Goal: Find specific page/section: Find specific page/section

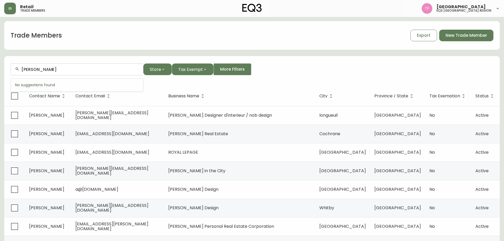
click at [79, 70] on input "[PERSON_NAME]" at bounding box center [79, 69] width 117 height 5
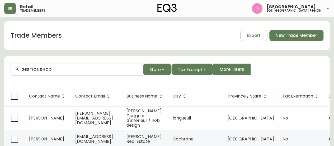
drag, startPoint x: 71, startPoint y: 69, endPoint x: 76, endPoint y: 69, distance: 4.5
click at [71, 69] on input "GESTIONS ECD" at bounding box center [79, 69] width 117 height 5
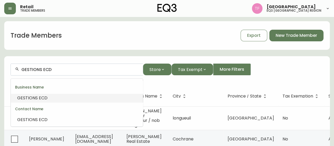
scroll to position [26, 0]
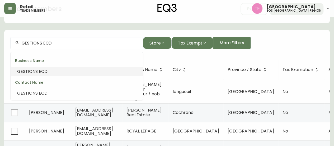
paste input "Properly Homes Inc."
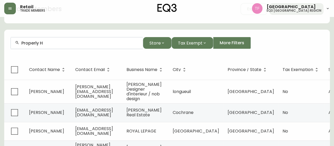
click at [67, 47] on div "Properly H" at bounding box center [77, 43] width 132 height 12
paste input "ACDO"
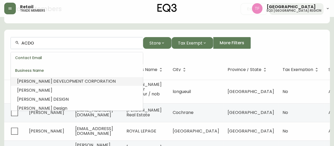
scroll to position [174, 0]
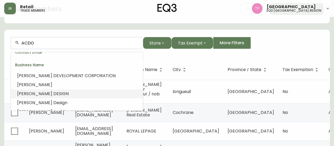
drag, startPoint x: 283, startPoint y: 47, endPoint x: 291, endPoint y: 38, distance: 12.1
click at [283, 47] on div "ACDO Store Tax Exempt More Filters" at bounding box center [167, 43] width 313 height 12
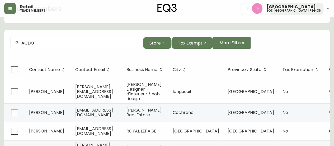
click at [107, 43] on input "ACDO" at bounding box center [79, 42] width 117 height 5
click at [256, 30] on div at bounding box center [167, 30] width 326 height 1
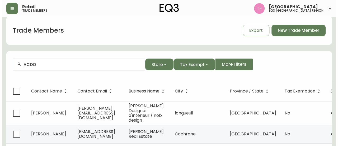
scroll to position [0, 0]
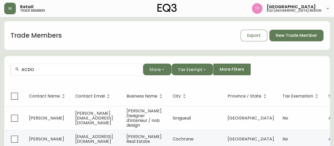
click at [289, 15] on div "Retail trade members [GEOGRAPHIC_DATA] eq3 midwest & [GEOGRAPHIC_DATA]" at bounding box center [167, 8] width 326 height 17
click at [295, 10] on h5 "eq3 [GEOGRAPHIC_DATA] region" at bounding box center [294, 10] width 55 height 3
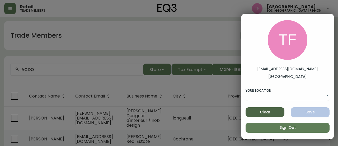
click at [295, 10] on div at bounding box center [169, 73] width 338 height 146
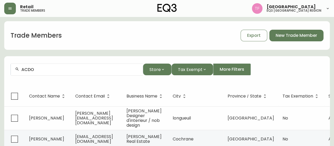
drag, startPoint x: 113, startPoint y: 40, endPoint x: 103, endPoint y: 47, distance: 12.4
click at [9, 4] on button "button" at bounding box center [10, 9] width 12 height 12
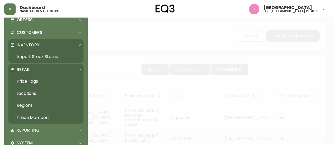
scroll to position [53, 0]
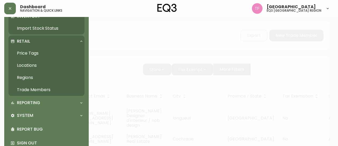
click at [47, 90] on link "Trade Members" at bounding box center [46, 90] width 76 height 12
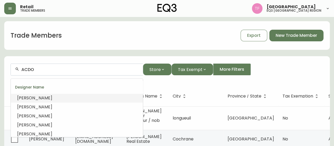
click at [76, 70] on input "ACDO" at bounding box center [79, 69] width 117 height 5
click at [77, 69] on input "ACDO" at bounding box center [79, 69] width 117 height 5
click at [250, 34] on span "Export" at bounding box center [253, 36] width 13 height 6
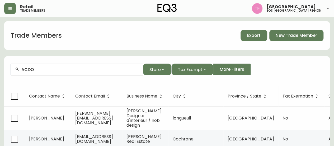
click at [268, 62] on form "ACDO Store Tax Exempt More Filters" at bounding box center [167, 71] width 326 height 29
click at [58, 70] on input "ACDO" at bounding box center [79, 69] width 117 height 5
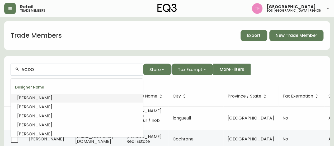
paste input "[PERSON_NAME] ID"
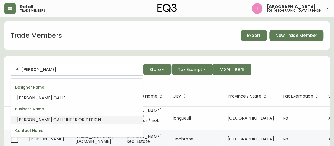
click at [66, 119] on span "INTERIOR DESIGN" at bounding box center [83, 119] width 35 height 6
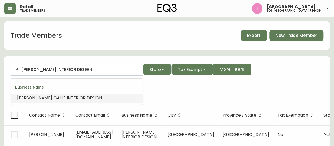
click at [71, 69] on input "[PERSON_NAME] INTERIOR DESIGN" at bounding box center [79, 69] width 117 height 5
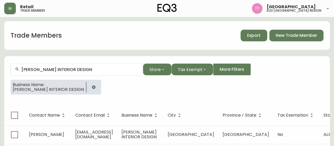
drag, startPoint x: 86, startPoint y: 86, endPoint x: 91, endPoint y: 85, distance: 5.1
click at [92, 86] on icon "button" at bounding box center [94, 87] width 4 height 4
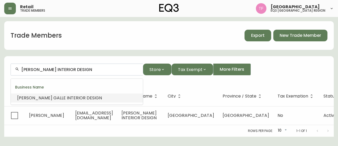
click at [85, 67] on input "[PERSON_NAME] INTERIOR DESIGN" at bounding box center [79, 69] width 117 height 5
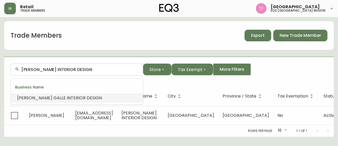
click at [82, 70] on input "[PERSON_NAME] INTERIOR DESIGN" at bounding box center [79, 69] width 117 height 5
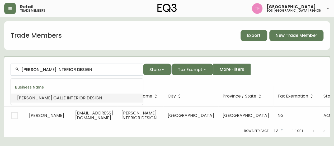
click at [82, 70] on input "[PERSON_NAME] INTERIOR DESIGN" at bounding box center [79, 69] width 117 height 5
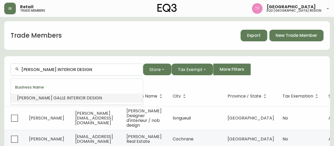
paste input "TURKEY MEATFLOAF JRS 4 TV"
click at [108, 97] on span "PRODUCTIONS" at bounding box center [123, 98] width 30 height 6
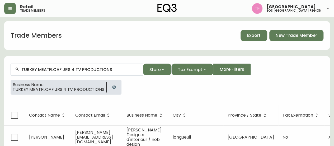
click at [97, 68] on input "TURKEY MEATFLOAF JRS 4 TV PRODUCTIONS" at bounding box center [79, 69] width 117 height 5
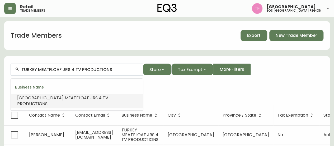
click at [97, 68] on input "TURKEY MEATFLOAF JRS 4 TV PRODUCTIONS" at bounding box center [79, 69] width 117 height 5
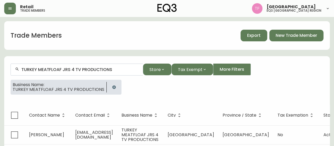
click at [113, 85] on icon "button" at bounding box center [114, 87] width 4 height 4
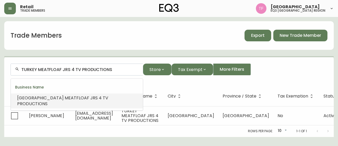
click at [102, 70] on input "TURKEY MEATFLOAF JRS 4 TV PRODUCTIONS" at bounding box center [79, 69] width 117 height 5
click at [102, 69] on input "TURKEY MEATFLOAF JRS 4 TV PRODUCTIONS" at bounding box center [79, 69] width 117 height 5
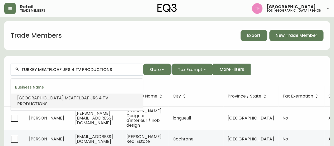
click at [102, 69] on input "TURKEY MEATFLOAF JRS 4 TV PRODUCTIONS" at bounding box center [79, 69] width 117 height 5
paste input "BCKGRND."
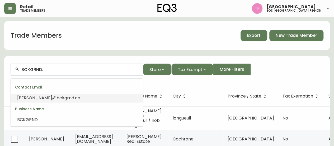
click at [57, 68] on input "BCKGRND." at bounding box center [79, 69] width 117 height 5
paste input "[PERSON_NAME] ARCHITECTS"
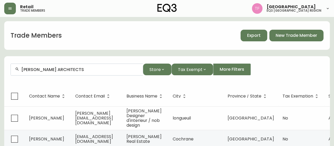
click at [81, 72] on div "[PERSON_NAME] ARCHITECTS" at bounding box center [77, 69] width 132 height 12
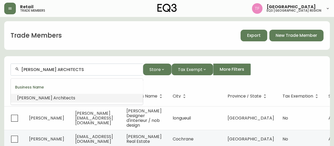
paste input "BB LIVING"
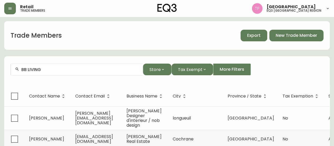
click at [47, 69] on input "BB LIVING" at bounding box center [79, 69] width 117 height 5
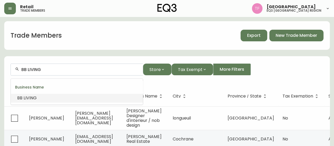
paste input "RESOURCE LIFESTYLES"
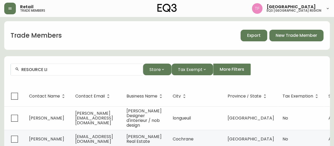
click at [49, 68] on input "RESOURCE LI" at bounding box center [79, 69] width 117 height 5
paste input "[PERSON_NAME] Inc."
click at [55, 73] on div "Rumble Inc." at bounding box center [77, 69] width 132 height 12
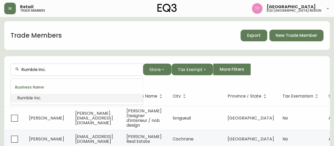
paste input "[PERSON_NAME] Desig"
click at [84, 95] on li "[PERSON_NAME] Desig n" at bounding box center [77, 97] width 132 height 9
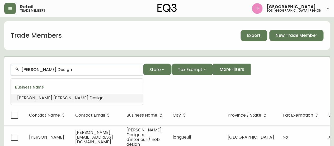
click at [82, 67] on input "[PERSON_NAME] Design" at bounding box center [79, 69] width 117 height 5
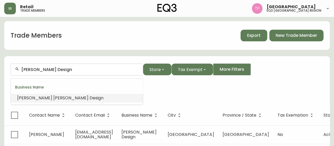
click at [82, 67] on input "[PERSON_NAME] Design" at bounding box center [79, 69] width 117 height 5
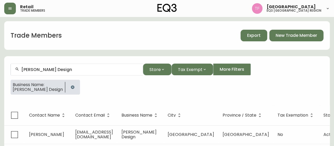
drag, startPoint x: 87, startPoint y: 87, endPoint x: 94, endPoint y: 79, distance: 10.9
click at [75, 87] on icon "button" at bounding box center [73, 87] width 4 height 4
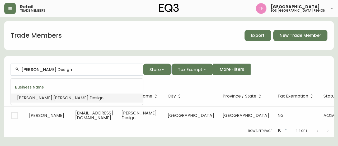
click at [94, 70] on input "[PERSON_NAME] Design" at bounding box center [79, 69] width 117 height 5
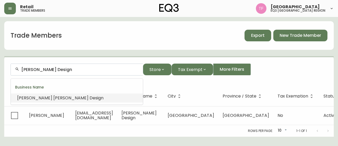
drag, startPoint x: 94, startPoint y: 70, endPoint x: 86, endPoint y: 70, distance: 7.9
click at [86, 70] on input "[PERSON_NAME] Design" at bounding box center [79, 69] width 117 height 5
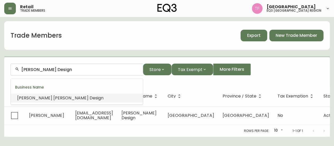
click at [86, 70] on input "[PERSON_NAME] Design" at bounding box center [79, 69] width 117 height 5
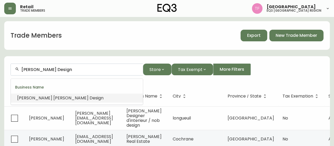
click at [86, 70] on input "[PERSON_NAME] Design" at bounding box center [79, 69] width 117 height 5
click at [59, 98] on span "Developments" at bounding box center [55, 98] width 31 height 6
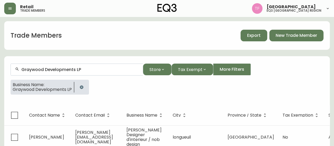
click at [78, 69] on input "Graywood Developments LP" at bounding box center [79, 69] width 117 height 5
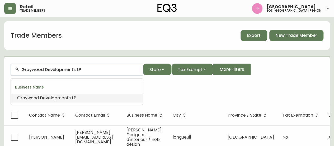
click at [78, 69] on input "Graywood Developments LP" at bounding box center [79, 69] width 117 height 5
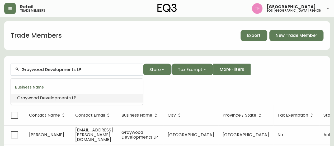
click at [78, 69] on input "Graywood Developments LP" at bounding box center [79, 69] width 117 height 5
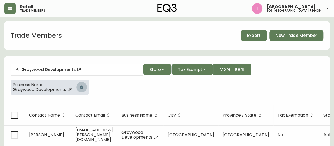
click at [81, 86] on icon "button" at bounding box center [81, 86] width 3 height 3
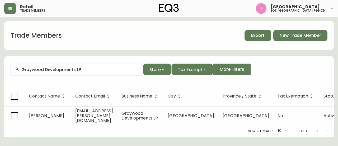
click at [87, 68] on input "Graywood Developments LP" at bounding box center [79, 69] width 117 height 5
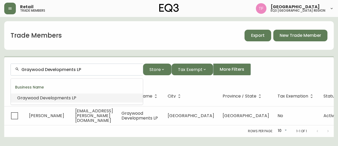
click at [87, 68] on input "Graywood Developments LP" at bounding box center [79, 69] width 117 height 5
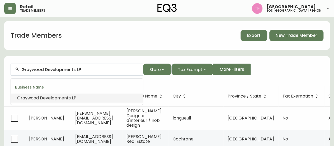
paste input "IZEN ARCHITECTURE"
click at [61, 95] on li "Izen Architecture Inc." at bounding box center [77, 97] width 132 height 9
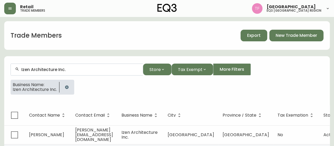
click at [59, 70] on input "Izen Architecture Inc." at bounding box center [79, 69] width 117 height 5
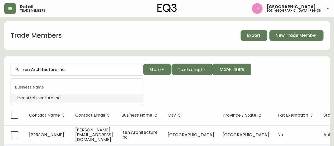
click at [59, 70] on input "Izen Architecture Inc." at bounding box center [79, 69] width 117 height 5
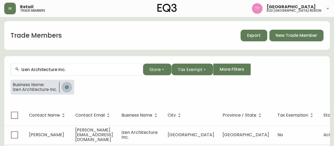
click at [63, 85] on button "button" at bounding box center [67, 87] width 11 height 11
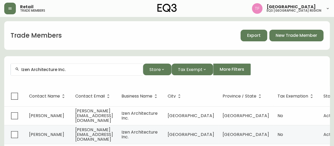
click at [76, 71] on input "Izen Architecture Inc." at bounding box center [79, 69] width 117 height 5
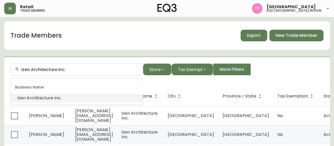
click at [76, 69] on input "Izen Architecture Inc." at bounding box center [79, 69] width 117 height 5
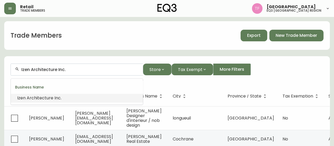
paste input "AZ DESIGN"
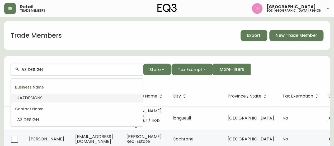
click at [38, 115] on div "Contact Name" at bounding box center [77, 108] width 132 height 13
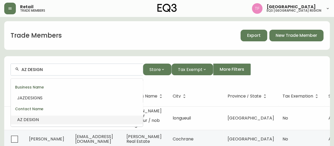
click at [34, 118] on span "DESIGN" at bounding box center [31, 119] width 15 height 6
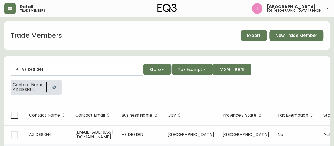
scroll to position [26, 0]
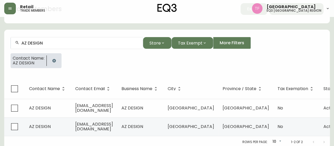
click at [72, 46] on div "AZ DESIGN" at bounding box center [77, 43] width 132 height 12
click at [57, 58] on button "button" at bounding box center [54, 60] width 11 height 11
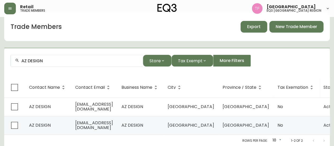
click at [51, 63] on div "AZ DESIGN" at bounding box center [77, 61] width 132 height 12
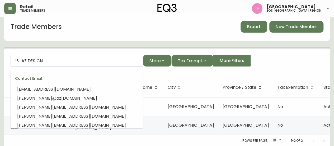
scroll to position [111, 0]
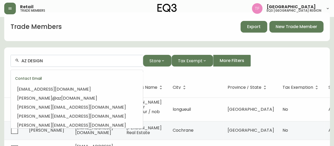
click at [61, 62] on input "AZ DESIGN" at bounding box center [79, 60] width 117 height 5
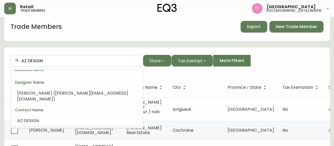
drag, startPoint x: 61, startPoint y: 62, endPoint x: 56, endPoint y: 62, distance: 5.0
click at [56, 62] on input "AZ DESIGN" at bounding box center [79, 60] width 117 height 5
paste input "TWO FOLD INTERIORS"
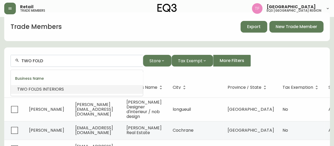
click at [62, 87] on span "S INTERIORS" at bounding box center [51, 89] width 25 height 6
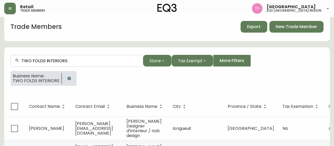
click at [61, 60] on input "TWO FOLDS INTERIORS" at bounding box center [79, 60] width 117 height 5
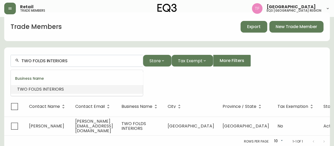
click at [61, 60] on input "TWO FOLDS INTERIORS" at bounding box center [79, 60] width 117 height 5
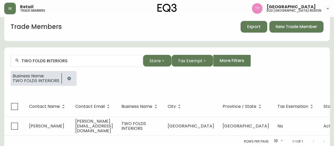
click at [70, 75] on button "button" at bounding box center [69, 78] width 11 height 11
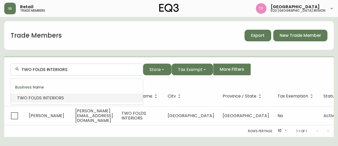
click at [65, 68] on input "TWO FOLDS INTERIORS" at bounding box center [79, 69] width 117 height 5
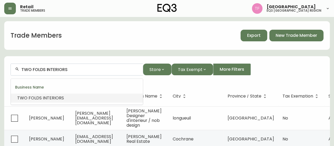
drag, startPoint x: 66, startPoint y: 69, endPoint x: 61, endPoint y: 69, distance: 4.3
click at [61, 69] on input "TWO FOLDS INTERIORS" at bounding box center [79, 69] width 117 height 5
paste input "VALDEM BUILT INC"
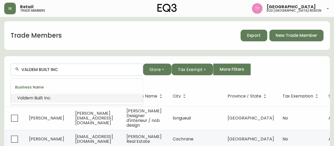
click at [48, 96] on span "Inc" at bounding box center [47, 98] width 6 height 6
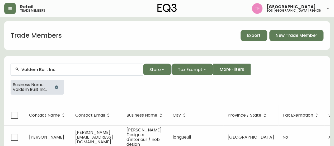
click at [59, 68] on input "Valdem Built Inc." at bounding box center [79, 69] width 117 height 5
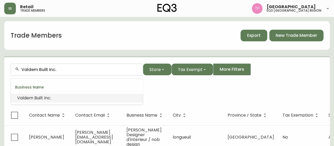
click at [59, 68] on input "Valdem Built Inc." at bounding box center [79, 69] width 117 height 5
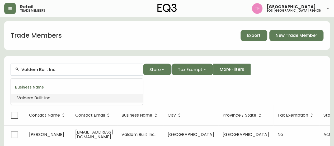
click at [59, 68] on input "Valdem Built Inc." at bounding box center [79, 69] width 117 height 5
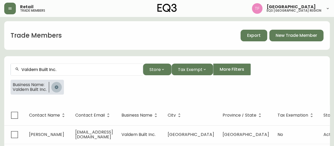
click at [60, 84] on button "button" at bounding box center [56, 87] width 11 height 11
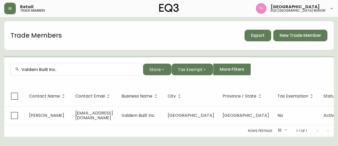
click at [59, 71] on input "Valdem Built Inc." at bounding box center [79, 69] width 117 height 5
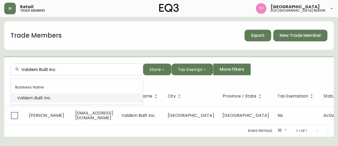
click at [59, 70] on input "Valdem Built Inc." at bounding box center [79, 69] width 117 height 5
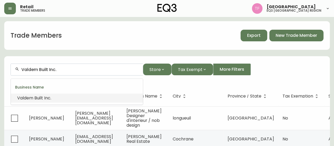
click at [59, 70] on input "Valdem Built Inc." at bounding box center [79, 69] width 117 height 5
paste input "[PERSON_NAME] Interior De"
click at [67, 100] on span "Interior" at bounding box center [74, 98] width 15 height 6
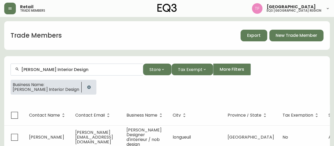
click at [80, 66] on div "[PERSON_NAME] Interior Design" at bounding box center [77, 69] width 132 height 12
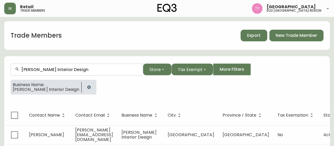
click at [75, 68] on input "[PERSON_NAME] Interior Design" at bounding box center [79, 69] width 117 height 5
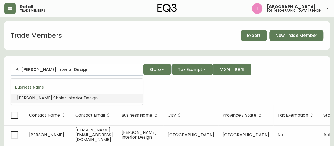
click at [75, 68] on input "[PERSON_NAME] Interior Design" at bounding box center [79, 69] width 117 height 5
click at [75, 69] on input "[PERSON_NAME] Interior Design" at bounding box center [79, 69] width 117 height 5
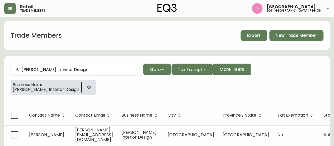
click at [87, 85] on icon "button" at bounding box center [89, 87] width 4 height 4
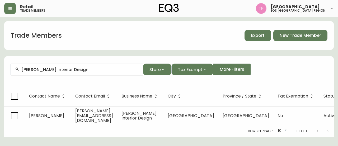
click at [84, 69] on input "[PERSON_NAME] Interior Design" at bounding box center [79, 69] width 117 height 5
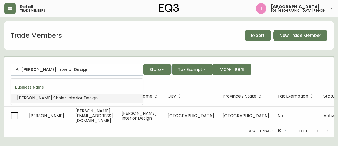
click at [84, 69] on input "[PERSON_NAME] Interior Design" at bounding box center [79, 69] width 117 height 5
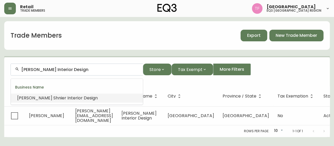
click at [84, 69] on input "[PERSON_NAME] Interior Design" at bounding box center [79, 69] width 117 height 5
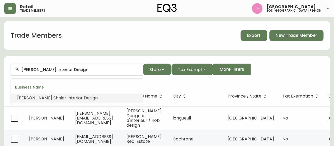
paste input "[PERSON_NAME]"
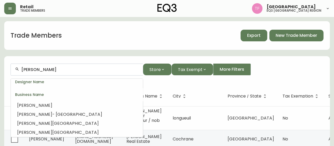
scroll to position [79, 0]
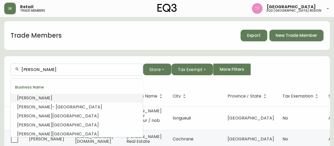
click at [70, 97] on li "[PERSON_NAME]" at bounding box center [77, 97] width 132 height 9
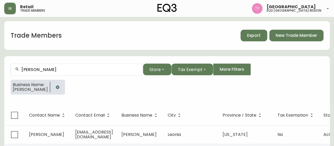
click at [56, 85] on icon "button" at bounding box center [57, 86] width 3 height 3
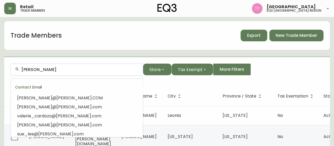
click at [49, 68] on input "[PERSON_NAME]" at bounding box center [79, 69] width 117 height 5
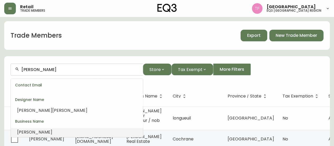
paste input "SPACES COLLECTIVE"
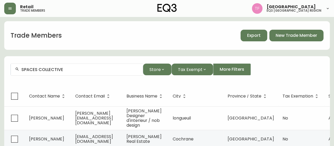
click at [73, 70] on input "SPACES COLLECTIVE" at bounding box center [79, 69] width 117 height 5
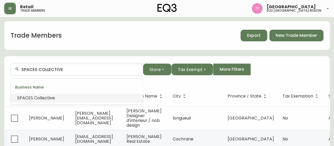
paste input "[PERSON_NAME] TRACK INTERIORS"
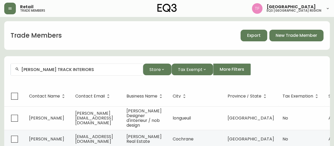
click at [81, 71] on input "[PERSON_NAME] TRACK INTERIORS" at bounding box center [79, 69] width 117 height 5
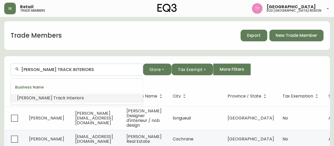
paste input "VOGA INTERIOR DESIGN"
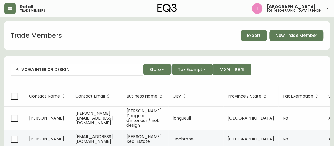
click at [76, 71] on input "VOGA INTERIOR DESIGN" at bounding box center [79, 69] width 117 height 5
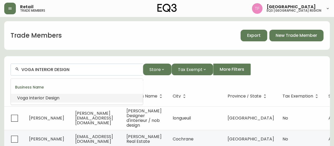
paste input "AC DO"
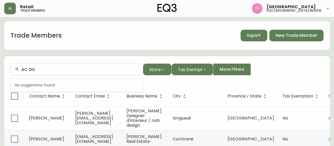
click at [45, 71] on input "AC DO" at bounding box center [79, 69] width 117 height 5
paste input "PROCURE BY DESIGN LTD"
click at [86, 80] on form "PROCURE BY DESIGN Store Tax Exempt More Filters" at bounding box center [167, 71] width 326 height 29
click at [80, 74] on div "PROCURE BY DESIGN" at bounding box center [77, 69] width 132 height 12
drag, startPoint x: 80, startPoint y: 73, endPoint x: 64, endPoint y: 65, distance: 18.0
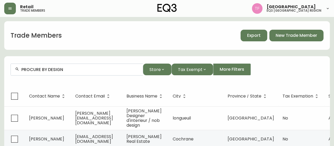
click at [66, 63] on form "PROCURE BY DESIGN Store Tax Exempt More Filters" at bounding box center [167, 71] width 326 height 29
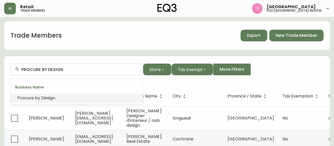
click at [57, 69] on input "PROCURE BY DESIGN" at bounding box center [79, 69] width 117 height 5
paste input "STUDIO COO"
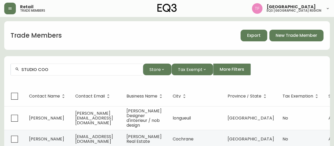
click at [30, 66] on div "STUDIO COO" at bounding box center [77, 69] width 132 height 12
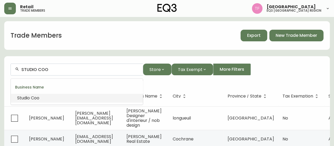
paste input "2318003 Ontario Inc."
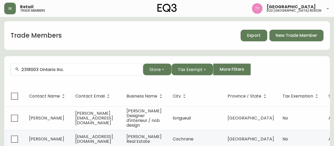
click at [70, 73] on div "2318003 Ontario Inc." at bounding box center [77, 69] width 132 height 12
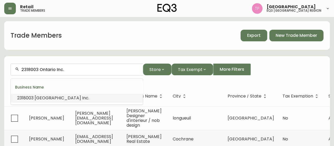
paste input "[PERSON_NAME] DESIGN CONSU"
click at [118, 95] on span "ltant" at bounding box center [123, 98] width 10 height 6
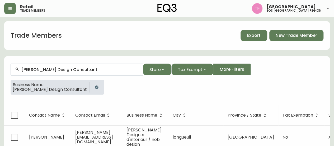
click at [83, 70] on input "[PERSON_NAME] Design Consultant" at bounding box center [79, 69] width 117 height 5
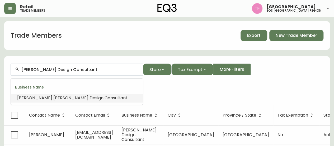
click at [83, 70] on input "[PERSON_NAME] Design Consultant" at bounding box center [79, 69] width 117 height 5
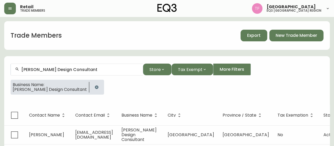
click at [95, 86] on icon "button" at bounding box center [97, 87] width 4 height 4
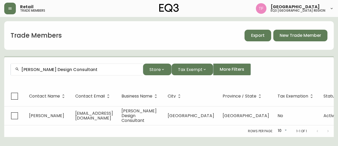
click at [78, 69] on input "[PERSON_NAME] Design Consultant" at bounding box center [79, 69] width 117 height 5
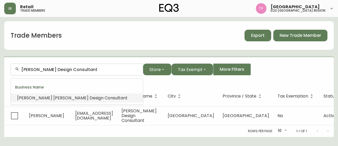
click at [78, 69] on input "[PERSON_NAME] Design Consultant" at bounding box center [79, 69] width 117 height 5
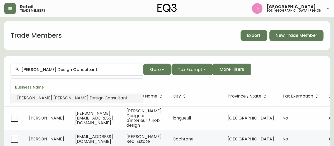
paste input "DTAH"
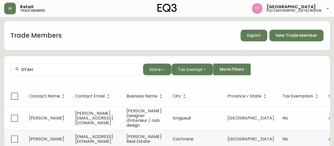
click at [60, 71] on input "DTAH" at bounding box center [79, 69] width 117 height 5
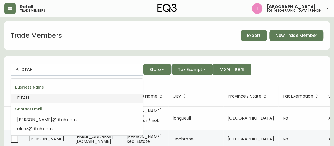
paste input "MARLEY STUDIO"
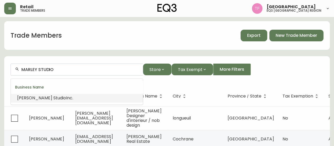
click at [53, 97] on span "Studio" at bounding box center [59, 98] width 13 height 6
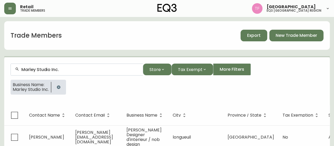
click at [62, 68] on input "Marley Studio Inc." at bounding box center [79, 69] width 117 height 5
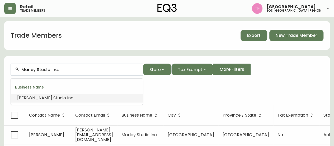
click at [62, 68] on input "Marley Studio Inc." at bounding box center [79, 69] width 117 height 5
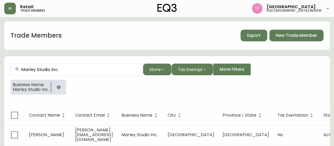
click at [59, 86] on icon "button" at bounding box center [58, 86] width 3 height 3
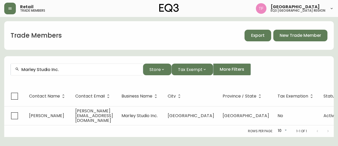
click at [71, 68] on input "Marley Studio Inc." at bounding box center [79, 69] width 117 height 5
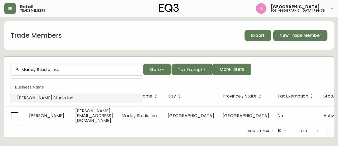
drag, startPoint x: 71, startPoint y: 68, endPoint x: 59, endPoint y: 70, distance: 12.5
click at [59, 70] on input "Marley Studio Inc." at bounding box center [79, 69] width 117 height 5
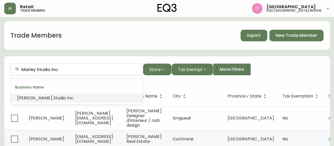
click at [59, 70] on input "Marley Studio Inc." at bounding box center [79, 69] width 117 height 5
paste input "tte Mood Studio"
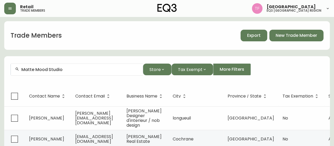
click at [67, 70] on input "Matte Mood Studio" at bounding box center [79, 69] width 117 height 5
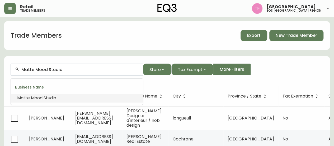
paste input "[PERSON_NAME] LEED AP"
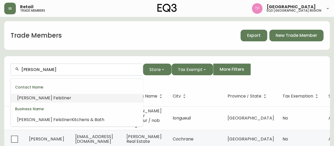
click at [71, 117] on span "Kitchens & Bath" at bounding box center [87, 119] width 33 height 6
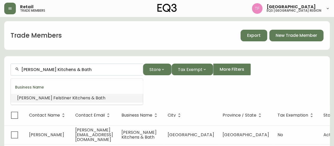
click at [72, 68] on input "[PERSON_NAME] Kitchens & Bath" at bounding box center [79, 69] width 117 height 5
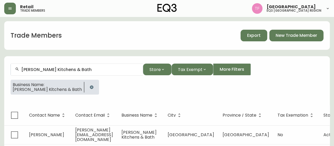
drag, startPoint x: 86, startPoint y: 86, endPoint x: 88, endPoint y: 78, distance: 8.3
click at [90, 87] on icon "button" at bounding box center [91, 86] width 3 height 3
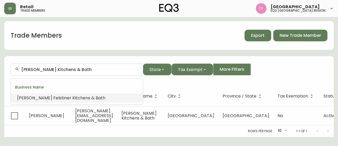
click at [93, 68] on input "[PERSON_NAME] Kitchens & Bath" at bounding box center [79, 69] width 117 height 5
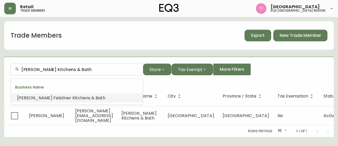
click at [89, 70] on input "[PERSON_NAME] Kitchens & Bath" at bounding box center [79, 69] width 117 height 5
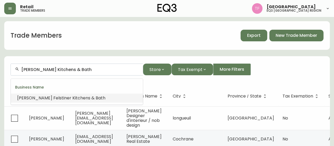
paste input "SALT DESIGN GROUP"
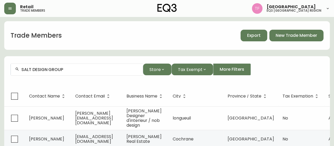
click at [81, 68] on input "SALT DESIGN GROUP" at bounding box center [79, 69] width 117 height 5
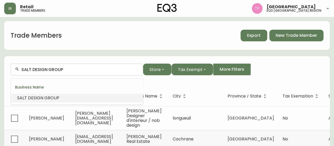
paste input "MINTO"
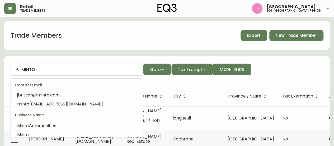
scroll to position [53, 0]
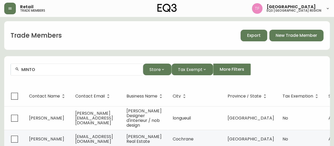
click at [57, 68] on input "MINTO" at bounding box center [79, 69] width 117 height 5
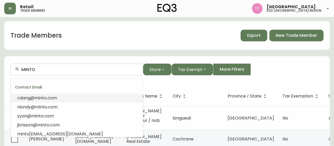
paste input "V+R DESIGN STUDI"
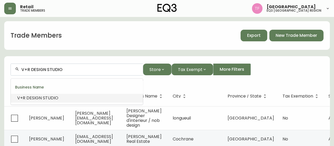
click at [55, 70] on input "V+R DESIGN STUDIO" at bounding box center [79, 69] width 117 height 5
paste input "SvN Architects"
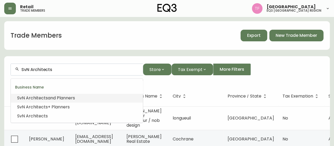
click at [45, 68] on input "SvN Architects" at bounding box center [79, 69] width 117 height 5
paste input "[PERSON_NAME] HOME DECORAT"
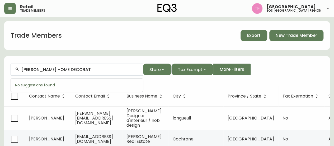
click at [77, 71] on input "[PERSON_NAME] HOME DECORAT" at bounding box center [79, 69] width 117 height 5
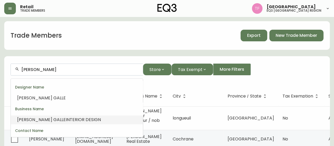
click at [67, 121] on span "INTERIOR DESIGN" at bounding box center [83, 119] width 35 height 6
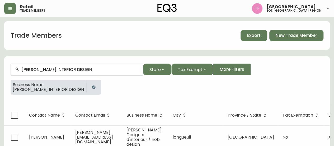
click at [70, 73] on div "[PERSON_NAME] INTERIOR DESIGN" at bounding box center [77, 69] width 132 height 12
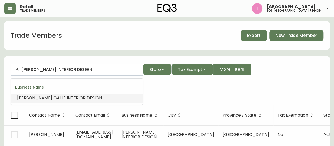
click at [81, 69] on input "[PERSON_NAME] INTERIOR DESIGN" at bounding box center [79, 69] width 117 height 5
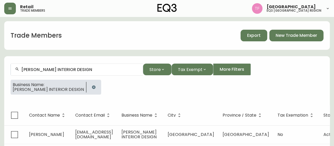
click at [89, 90] on button "button" at bounding box center [94, 87] width 11 height 11
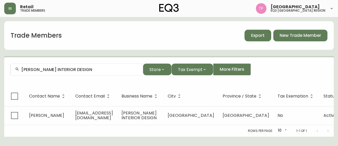
click at [77, 70] on input "[PERSON_NAME] INTERIOR DESIGN" at bounding box center [79, 69] width 117 height 5
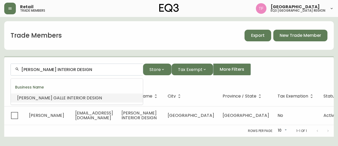
click at [77, 70] on input "[PERSON_NAME] INTERIOR DESIGN" at bounding box center [79, 69] width 117 height 5
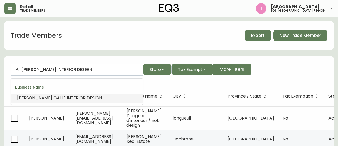
click at [78, 68] on input "[PERSON_NAME] INTERIOR DESIGN" at bounding box center [79, 69] width 117 height 5
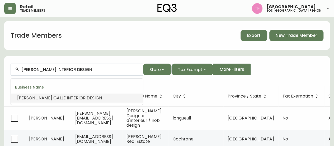
click at [78, 68] on input "[PERSON_NAME] INTERIOR DESIGN" at bounding box center [79, 69] width 117 height 5
paste input "MOFRAD"
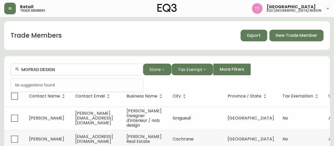
click at [49, 70] on input "MOFRAD DESIGN" at bounding box center [79, 69] width 117 height 5
click at [67, 68] on input "MOFRAD" at bounding box center [79, 69] width 117 height 5
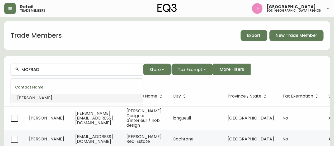
paste input "BLDG WORKSHOP"
click at [46, 68] on input "BLDG WORKSHOP" at bounding box center [79, 69] width 117 height 5
paste input "RYDER ARCHITECTURE- TR"
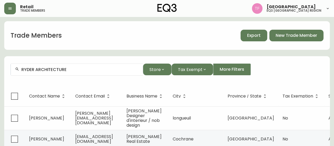
click at [47, 67] on input "RYDER ARCHITECTURE" at bounding box center [79, 69] width 117 height 5
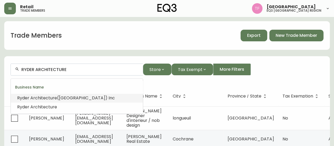
paste input "TWO FOLD INTERIORS"
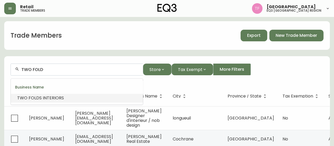
click at [56, 99] on span "S INTERIORS" at bounding box center [51, 98] width 25 height 6
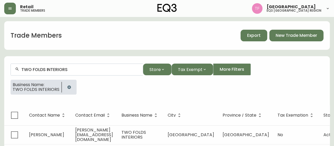
click at [63, 70] on input "TWO FOLDS INTERIORS" at bounding box center [79, 69] width 117 height 5
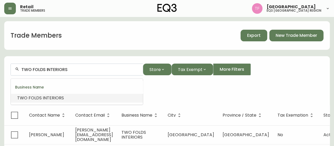
click at [63, 70] on input "TWO FOLDS INTERIORS" at bounding box center [79, 69] width 117 height 5
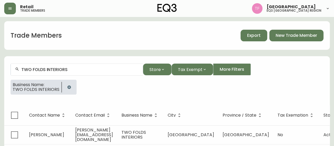
drag, startPoint x: 68, startPoint y: 87, endPoint x: 68, endPoint y: 79, distance: 7.9
click at [68, 87] on icon "button" at bounding box center [68, 86] width 3 height 3
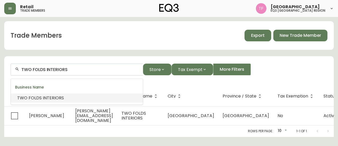
click at [73, 70] on input "TWO FOLDS INTERIORS" at bounding box center [79, 69] width 117 height 5
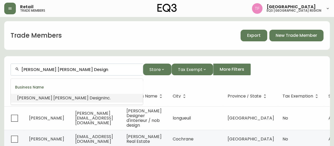
click at [104, 98] on span "Inc." at bounding box center [107, 98] width 7 height 6
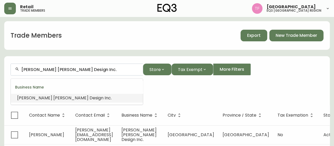
click at [75, 70] on input "[PERSON_NAME] [PERSON_NAME] Design Inc." at bounding box center [79, 69] width 117 height 5
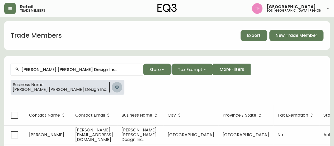
click at [112, 84] on button "button" at bounding box center [117, 87] width 11 height 11
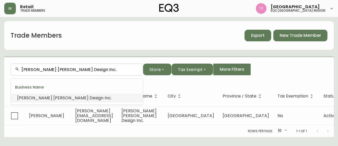
click at [83, 69] on input "[PERSON_NAME] [PERSON_NAME] Design Inc." at bounding box center [79, 69] width 117 height 5
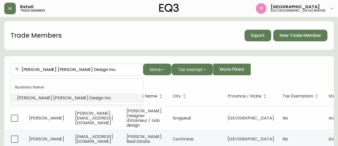
click at [85, 69] on input "[PERSON_NAME] [PERSON_NAME] Design Inc." at bounding box center [79, 69] width 117 height 5
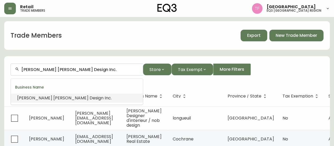
click at [85, 69] on input "[PERSON_NAME] [PERSON_NAME] Design Inc." at bounding box center [79, 69] width 117 height 5
paste input "COLLECTIVE ID"
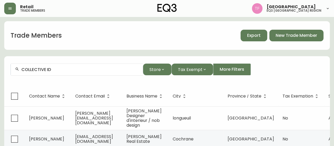
click at [63, 69] on input "COLLECTIVE ID" at bounding box center [79, 69] width 117 height 5
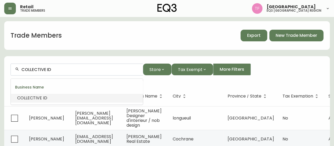
paste input "[PERSON_NAME] DESIGN"
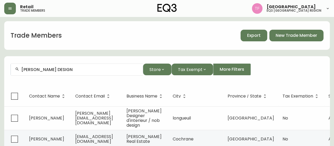
click at [67, 67] on input "[PERSON_NAME] DESIGN" at bounding box center [79, 69] width 117 height 5
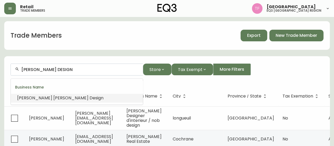
paste input "FIKSUU SMART SPACE"
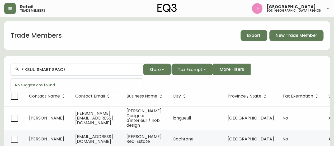
click at [78, 69] on input "FIKSUU SMART SPACE" at bounding box center [79, 69] width 117 height 5
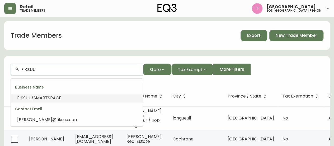
drag, startPoint x: 69, startPoint y: 93, endPoint x: 68, endPoint y: 96, distance: 4.0
click at [69, 94] on li "Business Name [PERSON_NAME] /SMARTSPACE" at bounding box center [77, 92] width 132 height 22
click at [68, 96] on li "FIKSUU /SMARTSPACE" at bounding box center [77, 97] width 132 height 9
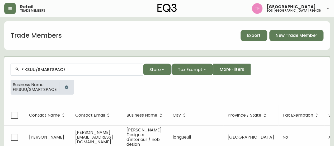
click at [56, 71] on input "FIKSUU/SMARTSPACE" at bounding box center [79, 69] width 117 height 5
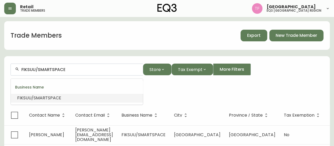
click at [56, 71] on input "FIKSUU/SMARTSPACE" at bounding box center [79, 69] width 117 height 5
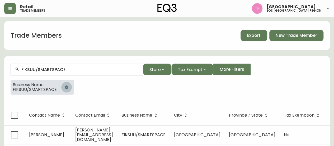
click at [66, 85] on icon "button" at bounding box center [66, 86] width 3 height 3
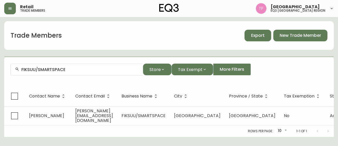
click at [68, 69] on input "FIKSUU/SMARTSPACE" at bounding box center [79, 69] width 117 height 5
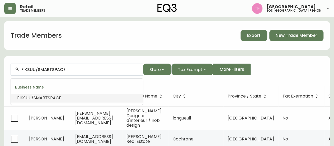
drag, startPoint x: 68, startPoint y: 69, endPoint x: 56, endPoint y: 70, distance: 11.4
click at [56, 70] on input "FIKSUU/SMARTSPACE" at bounding box center [79, 69] width 117 height 5
paste input "TB Reliable Renovations"
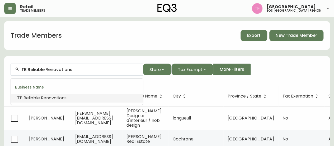
click at [64, 71] on input "TB Reliable Renovations" at bounding box center [79, 69] width 117 height 5
paste input "OSTIAN DESIGN"
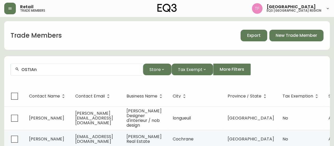
drag, startPoint x: 45, startPoint y: 64, endPoint x: 41, endPoint y: 66, distance: 5.2
click at [44, 65] on div "OSTIAn" at bounding box center [77, 69] width 132 height 12
paste input "KF DESIGN"
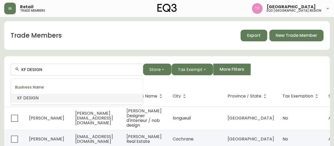
click at [59, 69] on input "KF DESIGN" at bounding box center [79, 69] width 117 height 5
paste input "MORTSON INTERIOR"
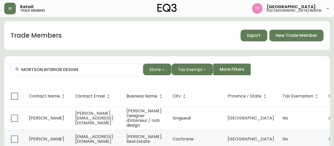
click at [86, 71] on input "MORTSON INTERIOR DESIGN" at bounding box center [79, 69] width 117 height 5
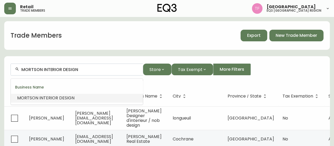
paste input "[PERSON_NAME]"
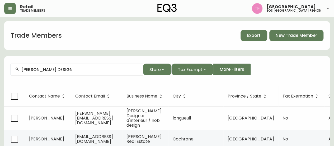
click at [77, 71] on input "[PERSON_NAME] DESIGN" at bounding box center [79, 69] width 117 height 5
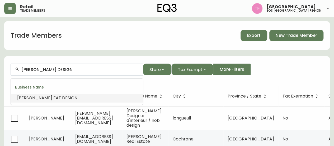
paste input "[PERSON_NAME] AND ASSOCIATES"
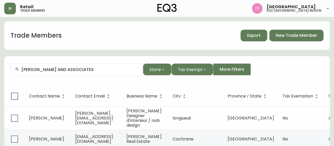
click at [47, 68] on input "[PERSON_NAME] AND ASSOCIATES" at bounding box center [79, 69] width 117 height 5
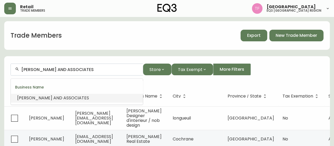
paste input "[PERSON_NAME] STUDIO"
click at [59, 70] on input "[PERSON_NAME] STUDIO" at bounding box center [79, 69] width 117 height 5
paste input "[PERSON_NAME] REAL ESTATE LTD"
click at [63, 96] on span "Estate" at bounding box center [69, 98] width 13 height 6
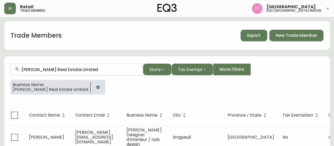
click at [64, 66] on div "[PERSON_NAME] Real Estate Limited" at bounding box center [77, 69] width 132 height 12
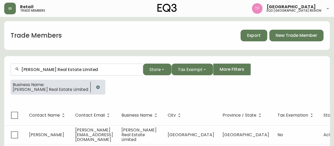
click at [64, 66] on div "[PERSON_NAME] Real Estate Limited" at bounding box center [77, 69] width 132 height 12
click at [63, 66] on div "[PERSON_NAME] Real Estate Limited" at bounding box center [77, 69] width 132 height 12
click at [60, 68] on input "[PERSON_NAME] Real Estate Limited" at bounding box center [79, 69] width 117 height 5
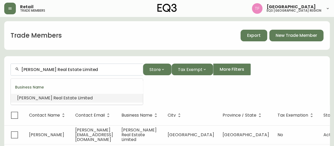
click at [60, 68] on input "[PERSON_NAME] Real Estate Limited" at bounding box center [79, 69] width 117 height 5
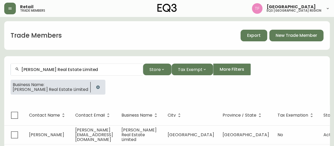
click at [93, 84] on button "button" at bounding box center [98, 87] width 11 height 11
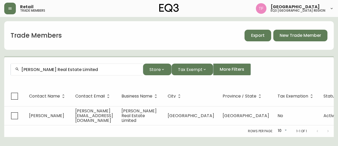
click at [86, 70] on input "[PERSON_NAME] Real Estate Limited" at bounding box center [79, 69] width 117 height 5
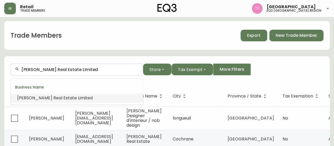
click at [86, 70] on input "[PERSON_NAME] Real Estate Limited" at bounding box center [79, 69] width 117 height 5
paste input "ENCIL DESIGN"
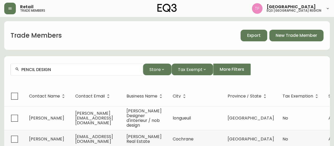
click at [52, 69] on input "PENCIL DESIGN" at bounding box center [79, 69] width 117 height 5
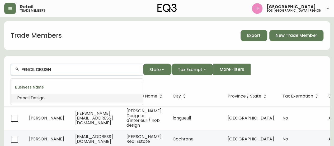
paste input "SOL HOME INC"
click at [55, 98] on li "Sol Home s" at bounding box center [77, 97] width 132 height 9
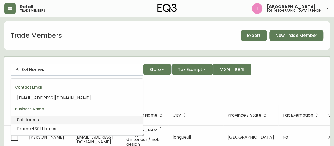
click at [40, 69] on input "Sol Homes" at bounding box center [79, 69] width 117 height 5
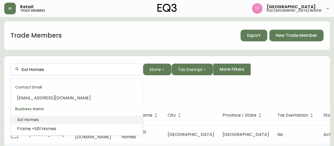
click at [40, 69] on input "Sol Homes" at bounding box center [79, 69] width 117 height 5
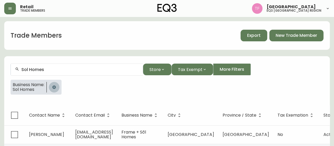
click at [54, 84] on button "button" at bounding box center [54, 87] width 11 height 11
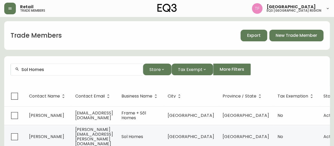
click at [53, 72] on div "Sol Homes" at bounding box center [77, 69] width 132 height 12
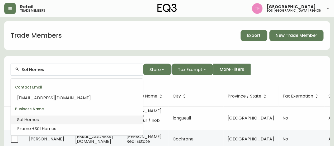
paste input "BAUKULTUR INCORPORATED"
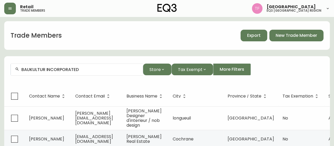
click at [70, 69] on input "BAUKULTUR INCORPORATED" at bounding box center [79, 69] width 117 height 5
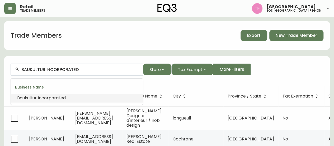
paste input "TK CREATIVE"
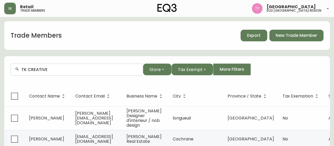
click at [58, 72] on div "TK CREATIVE" at bounding box center [77, 69] width 132 height 12
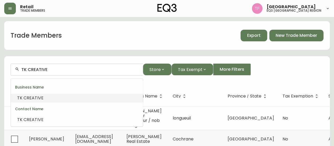
paste input "[PERSON_NAME] id"
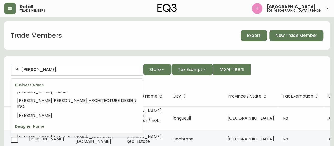
scroll to position [79, 0]
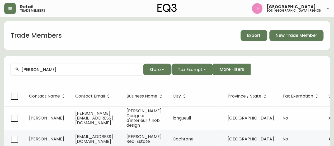
click at [61, 68] on input "[PERSON_NAME]" at bounding box center [79, 69] width 117 height 5
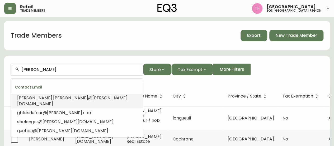
paste input "[PERSON_NAME] [PERSON_NAME] Design"
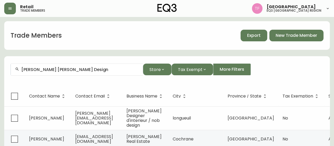
click at [43, 67] on div "[PERSON_NAME] [PERSON_NAME] Design" at bounding box center [77, 69] width 132 height 12
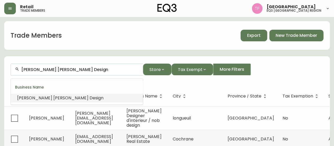
paste input "TMC SALES"
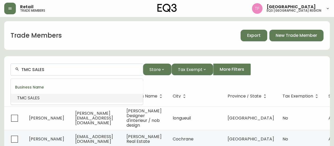
click at [43, 70] on input "TMC SALES" at bounding box center [79, 69] width 117 height 5
paste input "BWC1 INC."
click at [60, 95] on span "VENTURA DEVELOPMENTS/" at bounding box center [44, 98] width 55 height 6
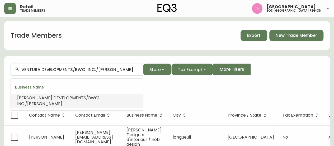
click at [71, 68] on input "VENTURA DEVELOPMENTS/BWC1 INC./[PERSON_NAME]" at bounding box center [79, 69] width 117 height 5
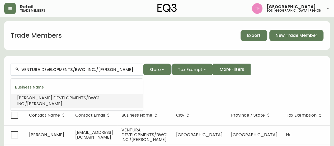
click at [71, 68] on input "VENTURA DEVELOPMENTS/BWC1 INC./[PERSON_NAME]" at bounding box center [79, 69] width 117 height 5
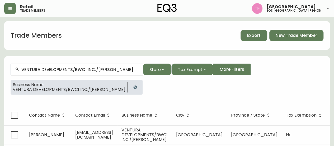
drag, startPoint x: 113, startPoint y: 87, endPoint x: 117, endPoint y: 87, distance: 4.3
click at [128, 87] on div at bounding box center [135, 87] width 15 height 15
click at [133, 87] on icon "button" at bounding box center [134, 86] width 3 height 3
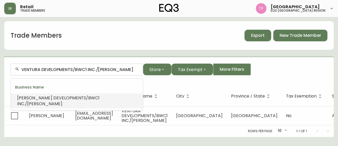
click at [92, 68] on input "VENTURA DEVELOPMENTS/BWC1 INC./[PERSON_NAME]" at bounding box center [79, 69] width 117 height 5
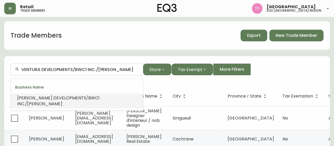
paste input "[GEOGRAPHIC_DATA]"
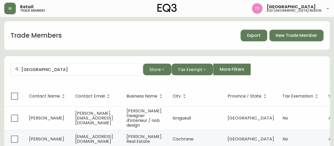
click at [75, 69] on input "[GEOGRAPHIC_DATA]" at bounding box center [79, 69] width 117 height 5
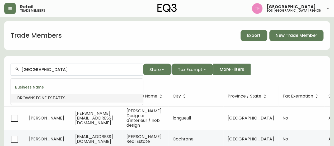
paste input "[PERSON_NAME]"
click at [47, 71] on input "MARIC HOMES" at bounding box center [79, 69] width 117 height 5
paste input "S3 INTERIOR DESIGN"
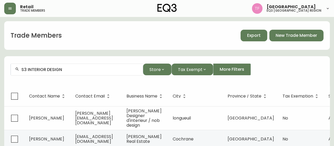
click at [72, 70] on input "S3 INTERIOR DESIGN" at bounding box center [79, 69] width 117 height 5
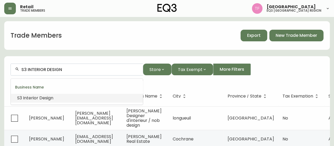
paste input "PUTNIK ARCHITECTURE"
click at [68, 99] on li "Sputnik Architecture Inc" at bounding box center [77, 97] width 132 height 9
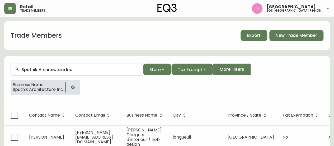
click at [72, 68] on input "Sputnik Architecture Inc" at bounding box center [79, 69] width 117 height 5
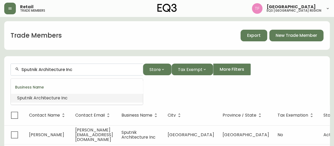
click at [68, 69] on input "Sputnik Architecture Inc" at bounding box center [79, 69] width 117 height 5
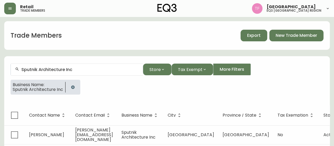
drag, startPoint x: 70, startPoint y: 87, endPoint x: 73, endPoint y: 82, distance: 6.3
click at [70, 87] on button "button" at bounding box center [73, 87] width 11 height 11
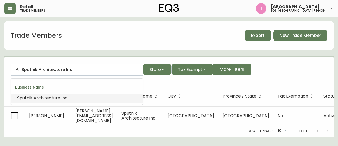
click at [71, 71] on input "Sputnik Architecture Inc" at bounding box center [79, 69] width 117 height 5
click at [75, 70] on input "Sputnik Architecture Inc" at bounding box center [79, 69] width 117 height 5
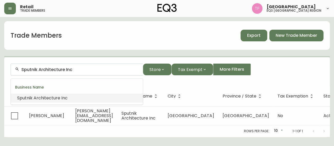
click at [75, 70] on input "Sputnik Architecture Inc" at bounding box center [79, 69] width 117 height 5
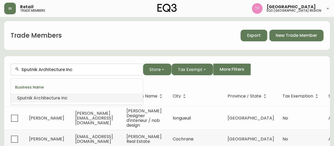
click at [75, 70] on input "Sputnik Architecture Inc" at bounding box center [79, 69] width 117 height 5
drag, startPoint x: 75, startPoint y: 70, endPoint x: 68, endPoint y: 70, distance: 7.7
click at [68, 70] on input "Sputnik Architecture Inc" at bounding box center [79, 69] width 117 height 5
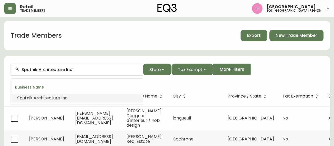
paste input "[PERSON_NAME]"
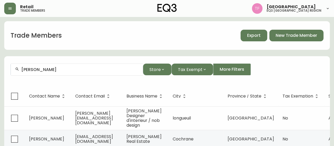
click at [59, 70] on input "[PERSON_NAME]" at bounding box center [79, 69] width 117 height 5
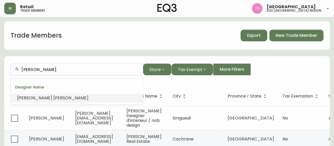
paste input "TRIPLE E CANADA LTD"
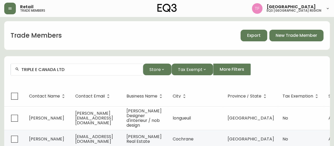
click at [89, 71] on input "TRIPLE E CANADA LTD" at bounding box center [79, 69] width 117 height 5
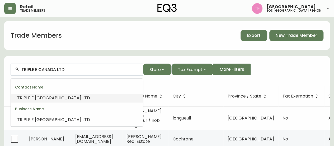
paste input "[PERSON_NAME] ARCHITECTURE"
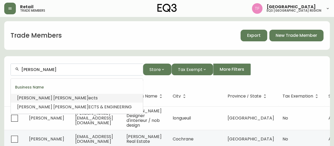
click at [72, 98] on li "[PERSON_NAME] ects" at bounding box center [77, 97] width 132 height 9
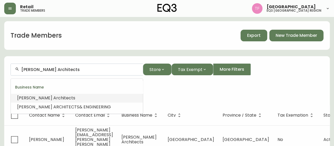
click at [42, 68] on input "[PERSON_NAME] Architects" at bounding box center [79, 69] width 117 height 5
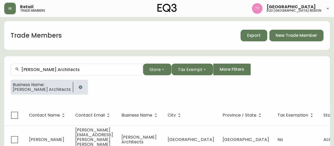
click at [75, 84] on button "button" at bounding box center [80, 87] width 11 height 11
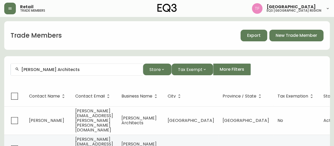
click at [62, 70] on input "[PERSON_NAME] Architects" at bounding box center [79, 69] width 117 height 5
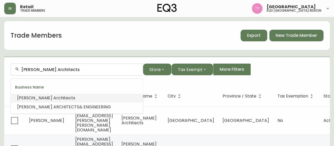
click at [62, 69] on input "[PERSON_NAME] Architects" at bounding box center [79, 69] width 117 height 5
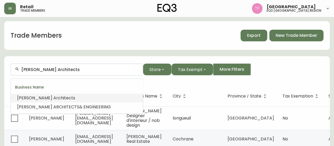
paste input "C KELOS HOMES LTD"
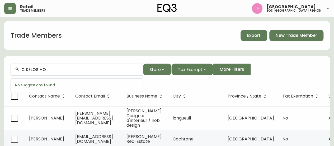
drag, startPoint x: 26, startPoint y: 68, endPoint x: 13, endPoint y: 70, distance: 13.8
click at [13, 70] on div "C KELOS HO" at bounding box center [77, 69] width 132 height 12
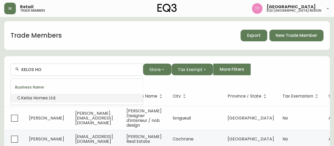
click at [43, 96] on span "mes Ltd." at bounding box center [47, 98] width 17 height 6
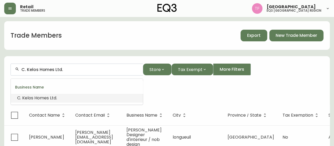
click at [47, 70] on input "C. Kelos Homes Ltd." at bounding box center [79, 69] width 117 height 5
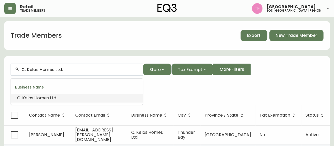
click at [47, 70] on input "C. Kelos Homes Ltd." at bounding box center [79, 69] width 117 height 5
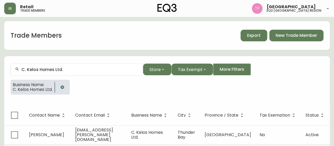
drag, startPoint x: 66, startPoint y: 87, endPoint x: 75, endPoint y: 83, distance: 9.1
click at [66, 87] on button "button" at bounding box center [62, 87] width 11 height 11
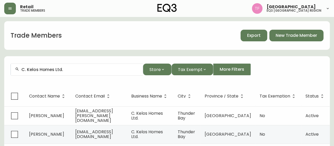
click at [71, 72] on div "C. Kelos Homes Ltd." at bounding box center [77, 69] width 132 height 12
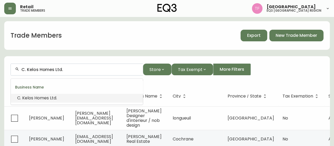
paste input "UNIT 7 ARCHITECTURE INC"
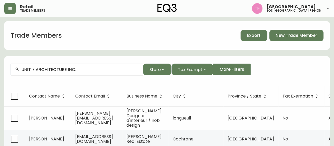
click at [70, 70] on input "UNIT 7 ARCHITECTURE INC." at bounding box center [79, 69] width 117 height 5
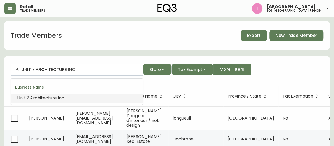
paste input "SEQUENCE INTERIOR DESIGN"
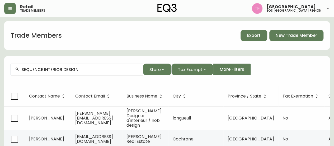
click at [89, 69] on input "SEQUENCE INTERIOR DESIGN" at bounding box center [79, 69] width 117 height 5
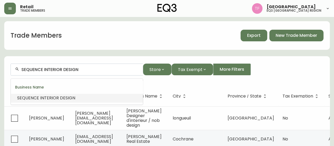
paste input "CANVAS DESIGN STUDIO"
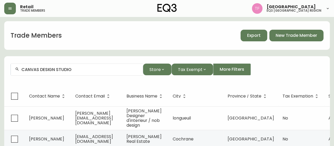
click at [56, 70] on input "CANVAS DESIGN STUDIO" at bounding box center [79, 69] width 117 height 5
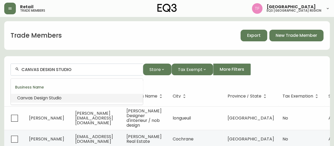
paste input "SLOW STORIES"
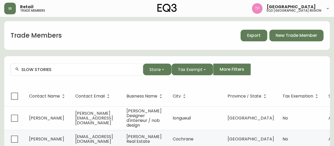
click at [45, 67] on input "SLOW STORIES" at bounding box center [79, 69] width 117 height 5
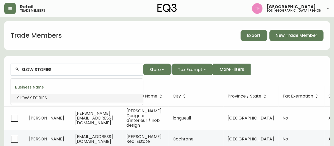
paste input "DEVERAUX (LAT49)"
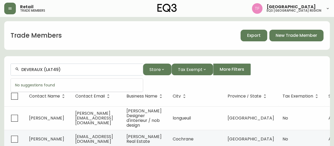
drag, startPoint x: 83, startPoint y: 67, endPoint x: 41, endPoint y: 69, distance: 41.5
click at [41, 69] on input "DEVERAUX (LAT49)" at bounding box center [79, 69] width 117 height 5
click at [59, 70] on input "DEVERAUX (LAT49)" at bounding box center [79, 69] width 117 height 5
paste input "[PERSON_NAME] DESIGN"
click at [53, 68] on input "[PERSON_NAME] DESIGN" at bounding box center [79, 69] width 117 height 5
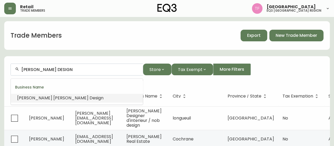
paste input "GLENAT DUXBURY INTERIOR D"
click at [77, 97] on span "esign" at bounding box center [75, 98] width 11 height 6
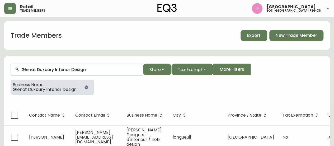
click at [80, 70] on input "Glenat Duxbury Interior Design" at bounding box center [79, 69] width 117 height 5
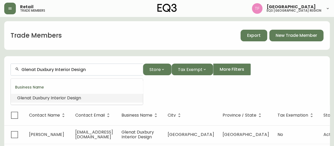
click at [80, 70] on input "Glenat Duxbury Interior Design" at bounding box center [79, 69] width 117 height 5
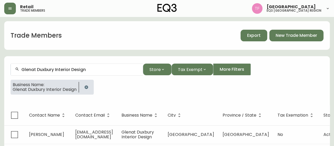
click at [84, 86] on button "button" at bounding box center [86, 87] width 11 height 11
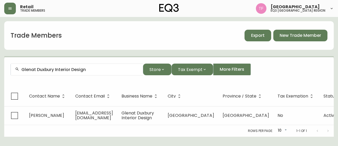
click at [84, 69] on input "Glenat Duxbury Interior Design" at bounding box center [79, 69] width 117 height 5
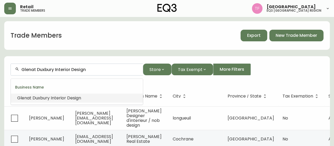
drag, startPoint x: 84, startPoint y: 69, endPoint x: 81, endPoint y: 70, distance: 3.5
click at [81, 70] on input "Glenat Duxbury Interior Design" at bounding box center [79, 69] width 117 height 5
paste input "RINDSTONE RENOVATIONS"
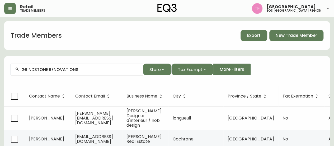
click at [61, 71] on input "GRINDSTONE RENOVATIONS" at bounding box center [79, 69] width 117 height 5
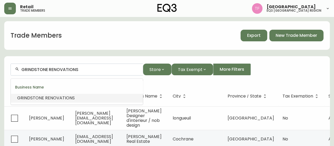
paste input "CONCORD PACIFIC"
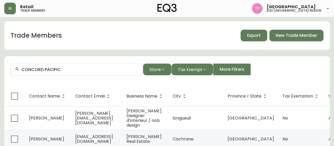
click at [72, 66] on div "CONCORD PACIFIC" at bounding box center [77, 69] width 132 height 12
click at [77, 68] on input "CONCORD PACIFIC" at bounding box center [79, 69] width 117 height 5
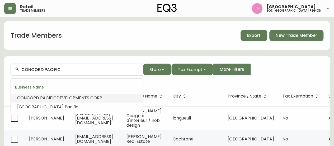
click at [61, 70] on input "CONCORD PACIFIC" at bounding box center [79, 69] width 117 height 5
paste input "MARCON"
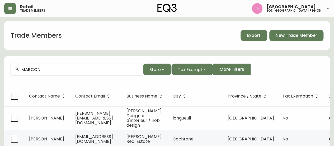
click at [46, 70] on input "MARCON" at bounding box center [79, 69] width 117 height 5
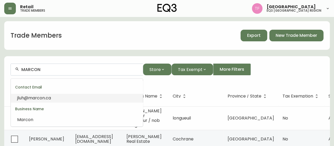
paste input "CHG Design / Art and Soul"
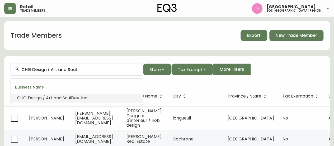
click at [58, 97] on span "and" at bounding box center [58, 98] width 8 height 6
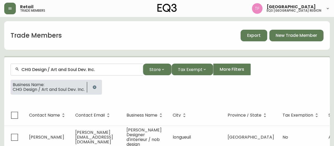
click at [82, 70] on input "CHG Design / Art and Soul Dev. Inc." at bounding box center [79, 69] width 117 height 5
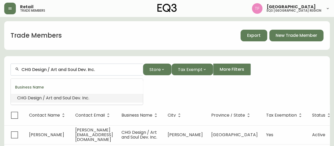
click at [82, 70] on input "CHG Design / Art and Soul Dev. Inc." at bounding box center [79, 69] width 117 height 5
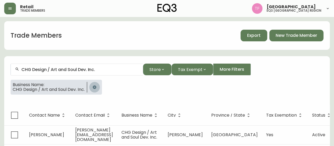
click at [96, 86] on icon "button" at bounding box center [94, 86] width 3 height 3
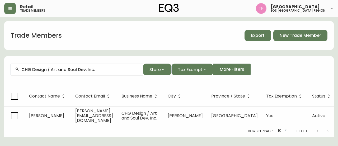
click at [96, 69] on input "CHG Design / Art and Soul Dev. Inc." at bounding box center [79, 69] width 117 height 5
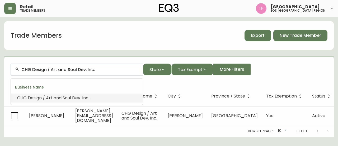
click at [98, 69] on input "CHG Design / Art and Soul Dev. Inc." at bounding box center [79, 69] width 117 height 5
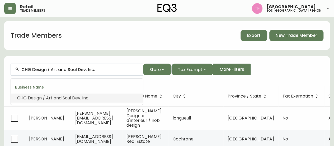
click at [98, 69] on input "CHG Design / Art and Soul Dev. Inc." at bounding box center [79, 69] width 117 height 5
paste input "AUSTEVILLE PROPERTIES LTD"
click at [73, 97] on li "Austeville Properties Ltd ." at bounding box center [77, 97] width 132 height 9
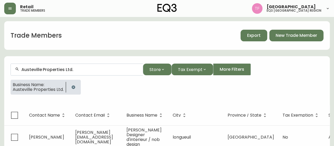
click at [73, 69] on input "Austeville Properties Ltd." at bounding box center [79, 69] width 117 height 5
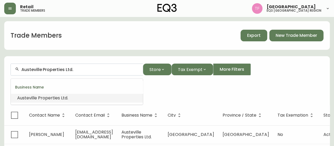
click at [73, 69] on input "Austeville Properties Ltd." at bounding box center [79, 69] width 117 height 5
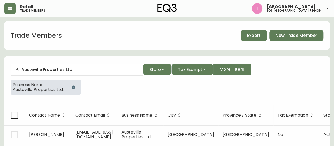
click at [78, 89] on button "button" at bounding box center [73, 87] width 11 height 11
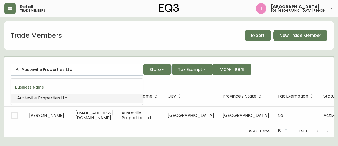
click at [70, 69] on input "Austeville Properties Ltd." at bounding box center [79, 69] width 117 height 5
click at [73, 68] on input "Austeville Properties Ltd." at bounding box center [79, 69] width 117 height 5
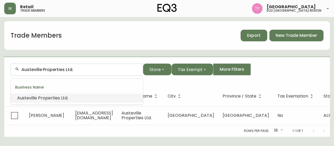
click at [73, 68] on input "Austeville Properties Ltd." at bounding box center [79, 69] width 117 height 5
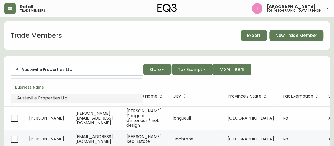
click at [73, 68] on input "Austeville Properties Ltd." at bounding box center [79, 69] width 117 height 5
paste input "HOME INGREDIENTS"
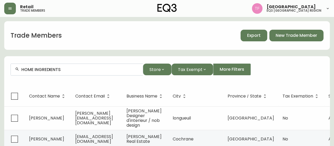
click at [66, 72] on div "HOME INGREDIENTS" at bounding box center [77, 69] width 132 height 12
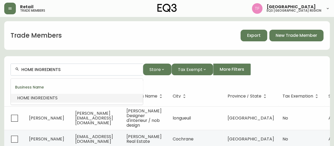
paste input "[PERSON_NAME] INTERIOR DSN"
click at [59, 98] on li "[PERSON_NAME] Interior s" at bounding box center [77, 97] width 132 height 9
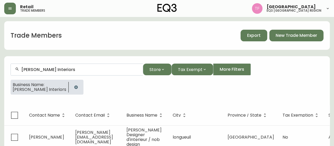
click at [56, 69] on input "[PERSON_NAME] Interiors" at bounding box center [79, 69] width 117 height 5
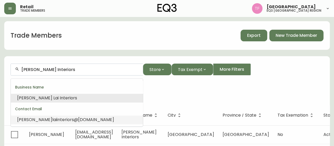
click at [56, 69] on input "[PERSON_NAME] Interiors" at bounding box center [79, 69] width 117 height 5
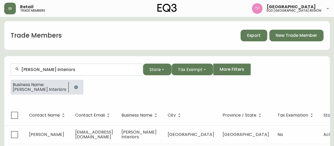
click at [71, 86] on button "button" at bounding box center [76, 87] width 11 height 11
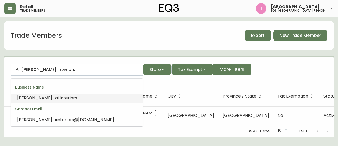
click at [52, 69] on input "[PERSON_NAME] Interiors" at bounding box center [79, 69] width 117 height 5
click at [54, 69] on input "[PERSON_NAME] Interiors" at bounding box center [79, 69] width 117 height 5
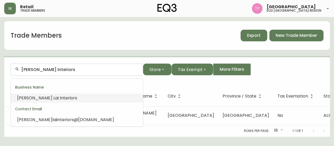
click at [54, 69] on input "[PERSON_NAME] Interiors" at bounding box center [79, 69] width 117 height 5
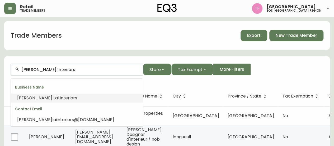
paste input "GBA [PERSON_NAME] [PERSON_NAME]"
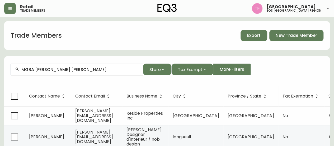
click at [74, 70] on input "MGBA [PERSON_NAME] [PERSON_NAME]" at bounding box center [79, 69] width 117 height 5
click at [76, 69] on input "MGBA [PERSON_NAME] [PERSON_NAME]" at bounding box center [79, 69] width 117 height 5
drag, startPoint x: 35, startPoint y: 68, endPoint x: 0, endPoint y: 70, distance: 35.5
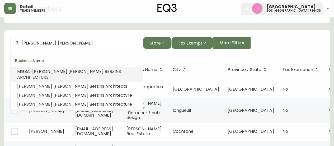
click at [91, 71] on span "S ARCHITECTURE" at bounding box center [69, 74] width 104 height 12
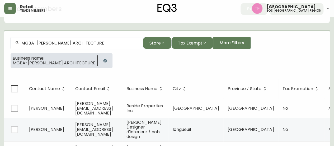
click at [85, 40] on div "MGBA-[PERSON_NAME] ARCHITECTURE" at bounding box center [77, 43] width 132 height 12
click at [86, 40] on div "MGBA-[PERSON_NAME] ARCHITECTURE" at bounding box center [77, 43] width 132 height 12
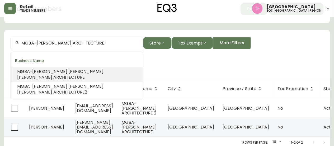
click at [84, 44] on input "MGBA-[PERSON_NAME] ARCHITECTURE" at bounding box center [79, 42] width 117 height 5
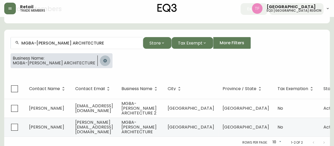
click at [107, 59] on icon "button" at bounding box center [104, 60] width 3 height 3
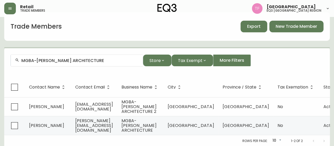
click at [70, 57] on form "MGBA-[PERSON_NAME] ARCHITECTURE Store Tax Exempt More Filters" at bounding box center [167, 62] width 326 height 29
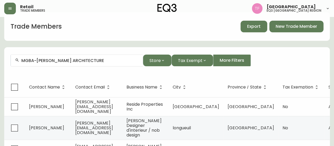
scroll to position [26, 0]
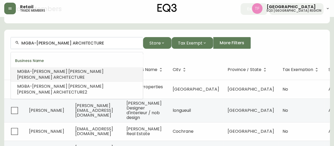
click at [81, 44] on input "MGBA-[PERSON_NAME] ARCHITECTURE" at bounding box center [79, 42] width 117 height 5
click at [82, 43] on input "MGBA-[PERSON_NAME] ARCHITECTURE" at bounding box center [79, 42] width 117 height 5
paste input "[PERSON_NAME] [PERSON_NAME] DESIGN"
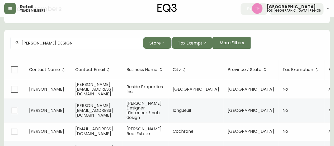
click at [83, 43] on input "[PERSON_NAME] DESIGN" at bounding box center [79, 42] width 117 height 5
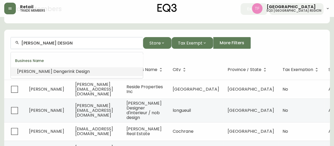
paste input "[PERSON_NAME] DESIGN INC"
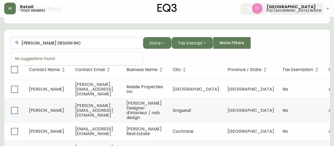
click at [76, 43] on input "[PERSON_NAME] DESIGN INC" at bounding box center [79, 42] width 117 height 5
click at [75, 43] on input "[PERSON_NAME] DESIGN INC" at bounding box center [79, 42] width 117 height 5
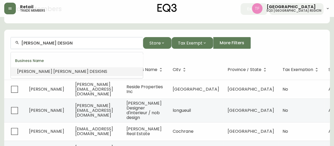
click at [92, 72] on li "[PERSON_NAME] DESIGN S" at bounding box center [77, 71] width 132 height 9
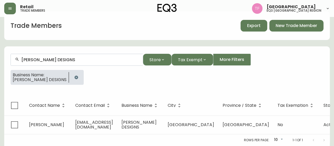
scroll to position [13, 0]
click at [66, 39] on div "Trade Members Export New Trade Member [PERSON_NAME] DESIGNS Store Tax Exempt Mo…" at bounding box center [167, 78] width 326 height 134
click at [65, 41] on div "Trade Members Export New Trade Member [PERSON_NAME] DESIGNS Store Tax Exempt Mo…" at bounding box center [167, 78] width 326 height 134
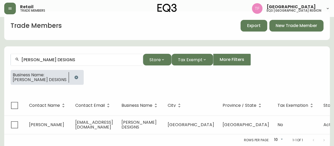
click at [63, 57] on input "[PERSON_NAME] DESIGNS" at bounding box center [79, 59] width 117 height 5
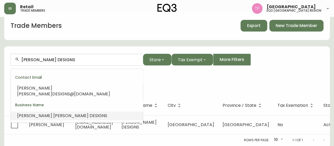
click at [63, 57] on input "[PERSON_NAME] DESIGNS" at bounding box center [79, 59] width 117 height 5
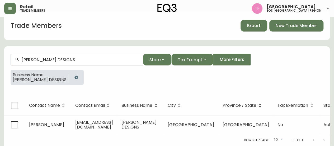
click at [76, 75] on icon "button" at bounding box center [76, 76] width 3 height 3
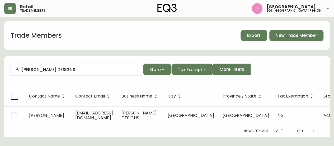
scroll to position [0, 0]
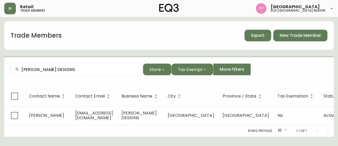
click at [69, 66] on div "[PERSON_NAME] DESIGNS" at bounding box center [77, 69] width 132 height 12
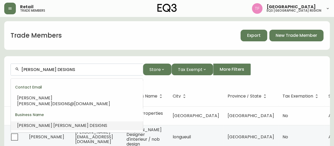
paste input "Mosaic Ave Developments L"
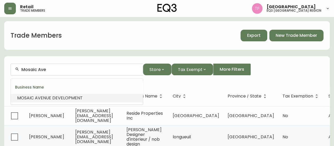
click at [54, 100] on span "NUE DEVELOPMENT" at bounding box center [63, 98] width 40 height 6
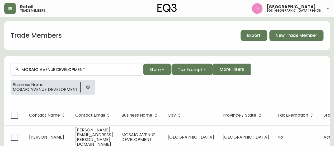
click at [77, 69] on input "MOSAIC AVENUE DEVELOPMENT" at bounding box center [79, 69] width 117 height 5
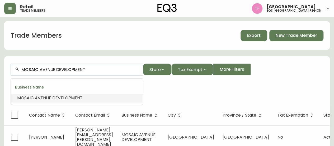
click at [77, 69] on input "MOSAIC AVENUE DEVELOPMENT" at bounding box center [79, 69] width 117 height 5
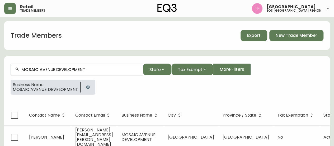
click at [83, 85] on button "button" at bounding box center [88, 87] width 11 height 11
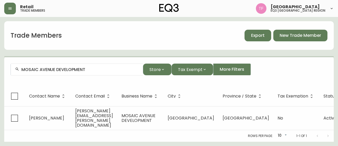
click at [90, 84] on form "MOSAIC AVENUE DEVELOPMENT Store Tax Exempt More Filters" at bounding box center [169, 71] width 330 height 29
click at [84, 69] on input "MOSAIC AVENUE DEVELOPMENT" at bounding box center [79, 69] width 117 height 5
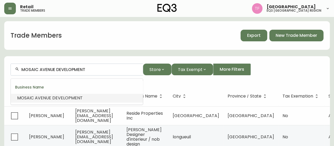
paste input "PEACH INTERIOR DESIGN"
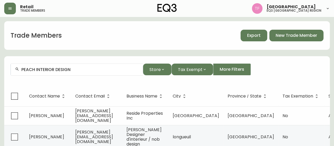
click at [72, 68] on input "PEACH INTERIOR DESIGN" at bounding box center [79, 69] width 117 height 5
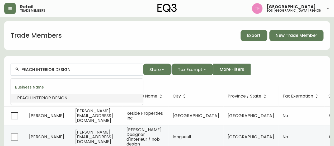
paste input "STELLOW"
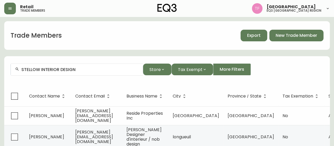
click at [78, 72] on div "STELLOW INTERIOR DESIGN" at bounding box center [77, 69] width 132 height 12
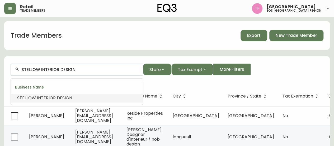
paste input "DERBY HOLDINGS LTD-TR"
click at [48, 97] on span "HOLDINGS" at bounding box center [41, 98] width 21 height 6
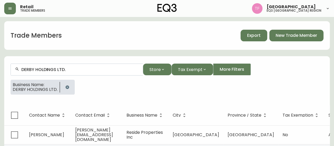
click at [49, 69] on input "DERBY HOLDINGS LTD." at bounding box center [79, 69] width 117 height 5
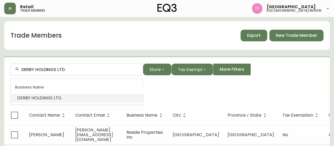
click at [49, 69] on input "DERBY HOLDINGS LTD." at bounding box center [79, 69] width 117 height 5
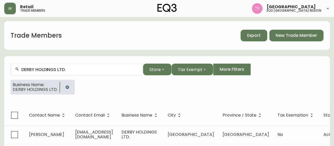
click at [67, 86] on icon "button" at bounding box center [67, 86] width 3 height 3
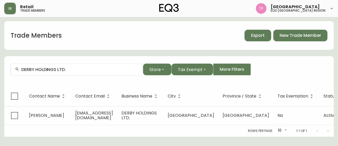
click at [63, 71] on input "DERBY HOLDINGS LTD." at bounding box center [79, 69] width 117 height 5
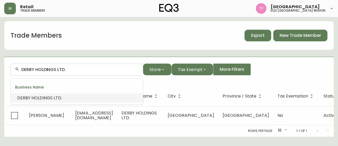
click at [65, 70] on input "DERBY HOLDINGS LTD." at bounding box center [79, 69] width 117 height 5
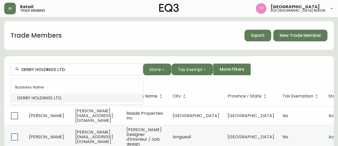
click at [65, 70] on input "DERBY HOLDINGS LTD." at bounding box center [79, 69] width 117 height 5
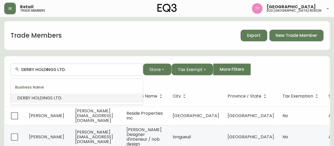
paste input "BLA DESIGN GROUP"
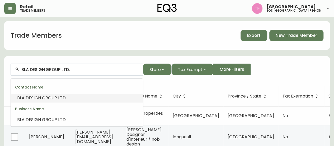
click at [56, 68] on input "BLA DESIGN GROUP LTD." at bounding box center [79, 69] width 117 height 5
paste input "EGRAND FAST DESIGN INC"
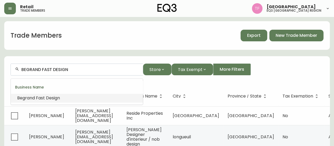
click at [65, 70] on input "BEGRAND FAST DESIGN" at bounding box center [79, 69] width 117 height 5
paste input "Design & Alchemy"
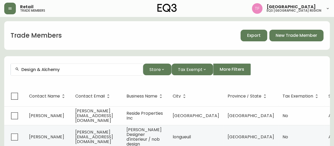
click at [31, 69] on input "Design & Alchemy" at bounding box center [79, 69] width 117 height 5
click at [66, 69] on input "Design & Alchemy" at bounding box center [79, 69] width 117 height 5
click at [80, 69] on input "Design & Alchemy" at bounding box center [79, 69] width 117 height 5
click at [62, 68] on input "Design & Alchemy" at bounding box center [79, 69] width 117 height 5
click at [70, 69] on input "Design & Alchemy" at bounding box center [79, 69] width 117 height 5
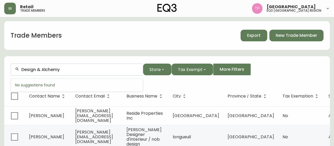
click at [56, 71] on input "Design & Alchemy" at bounding box center [79, 69] width 117 height 5
click at [68, 69] on input "Design & Alchemy" at bounding box center [79, 69] width 117 height 5
drag, startPoint x: 42, startPoint y: 69, endPoint x: 9, endPoint y: 69, distance: 33.0
click at [9, 69] on form "Design & Alchemy Store Tax Exempt More Filters" at bounding box center [167, 71] width 326 height 29
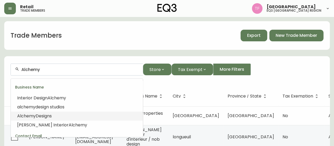
click at [63, 117] on li "Alchemy Designs" at bounding box center [77, 115] width 132 height 9
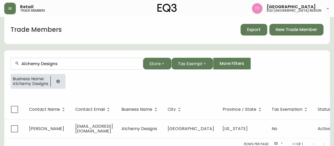
scroll to position [9, 0]
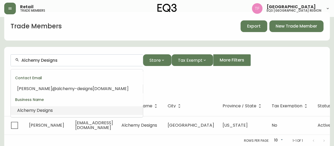
click at [42, 59] on input "Alchemy Designs" at bounding box center [79, 60] width 117 height 5
click at [79, 60] on input "Alchemy Designs" at bounding box center [79, 60] width 117 height 5
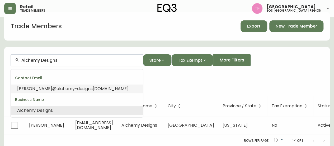
click at [149, 90] on form "Alchemy Designs Store Tax Exempt More Filters Business Name: Alchemy Designs" at bounding box center [167, 72] width 326 height 48
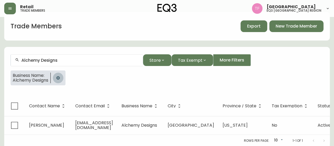
click at [59, 77] on icon "button" at bounding box center [58, 78] width 4 height 4
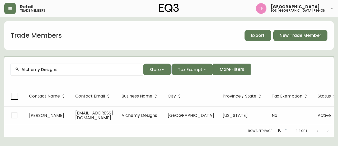
click at [45, 68] on input "Alchemy Designs" at bounding box center [79, 69] width 117 height 5
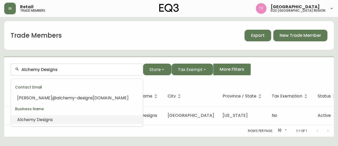
click at [45, 68] on input "Alchemy Designs" at bounding box center [79, 69] width 117 height 5
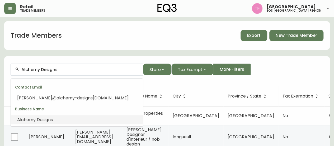
click at [61, 71] on input "Alchemy Designs" at bounding box center [79, 69] width 117 height 5
click at [51, 70] on input "Alchemy Designs" at bounding box center [79, 69] width 117 height 5
click at [50, 70] on input "Alchemy Designs" at bounding box center [79, 69] width 117 height 5
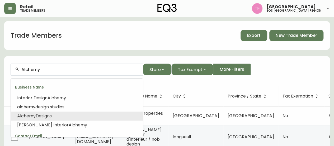
click at [82, 93] on div "Business Name" at bounding box center [77, 87] width 132 height 13
click at [79, 96] on li "Interior Design Alchemy" at bounding box center [77, 97] width 132 height 9
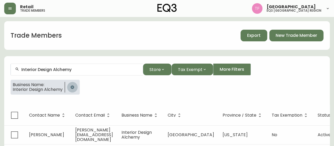
click at [74, 87] on icon "button" at bounding box center [72, 86] width 3 height 3
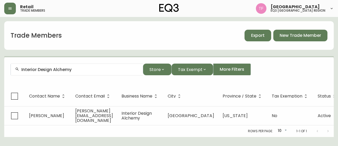
click at [80, 71] on input "Interior Design Alchemy" at bounding box center [79, 69] width 117 height 5
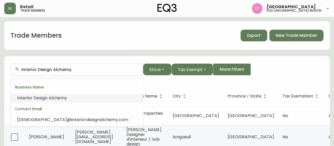
click at [50, 68] on input "Interior Design Alchemy" at bounding box center [79, 69] width 117 height 5
drag, startPoint x: 53, startPoint y: 69, endPoint x: 0, endPoint y: 69, distance: 52.9
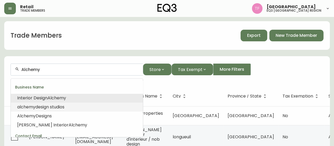
click at [80, 108] on li "alchemy design studios" at bounding box center [77, 106] width 132 height 9
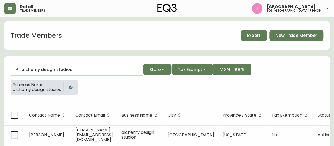
click at [72, 86] on icon "button" at bounding box center [70, 86] width 3 height 3
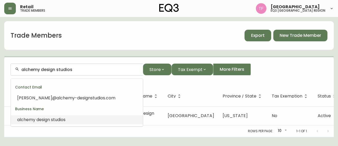
click at [80, 71] on input "alchemy design studios" at bounding box center [79, 69] width 117 height 5
click at [82, 69] on input "alchemy design studios" at bounding box center [79, 69] width 117 height 5
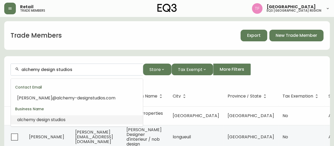
drag, startPoint x: 89, startPoint y: 69, endPoint x: 40, endPoint y: 69, distance: 48.4
click at [40, 69] on input "alchemy design studios" at bounding box center [79, 69] width 117 height 5
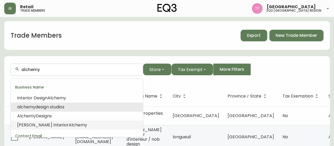
click at [69, 123] on span "Alchemy" at bounding box center [78, 125] width 19 height 6
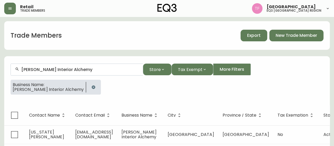
scroll to position [13, 0]
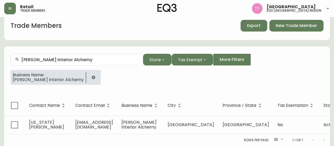
click at [88, 75] on button "button" at bounding box center [93, 77] width 11 height 11
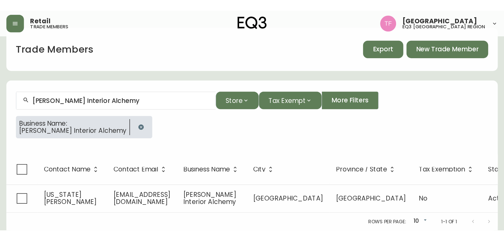
scroll to position [0, 0]
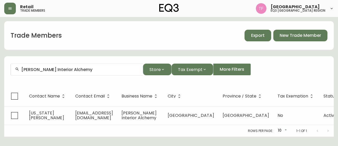
click at [77, 59] on form "[PERSON_NAME] Interior Alchemy Store Tax Exempt More Filters" at bounding box center [169, 71] width 330 height 29
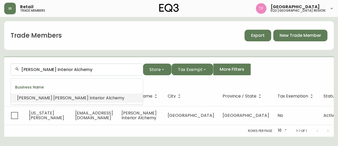
click at [77, 68] on input "[PERSON_NAME] Interior Alchemy" at bounding box center [79, 69] width 117 height 5
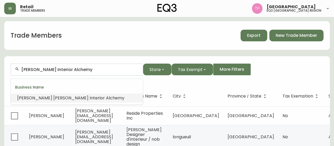
paste input "[PERSON_NAME] DESIGN"
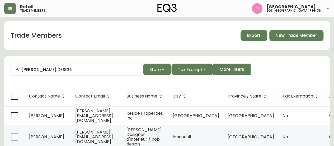
click at [67, 71] on input "[PERSON_NAME] DESIGN" at bounding box center [79, 69] width 117 height 5
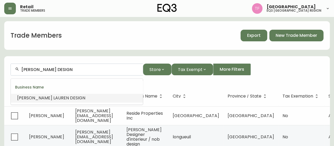
paste input "MAK INTERIORS"
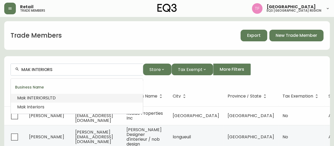
click at [46, 71] on input "MAK INTERIORS" at bounding box center [79, 69] width 117 height 5
paste input "POLYGON INTERIOR DESIGN"
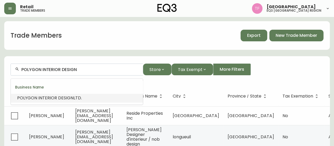
click at [50, 100] on span "INTERIOR" at bounding box center [47, 98] width 19 height 6
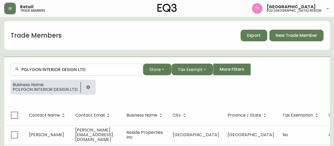
click at [79, 68] on input "POLYGON INTERIOR DESIGN LTD." at bounding box center [79, 69] width 117 height 5
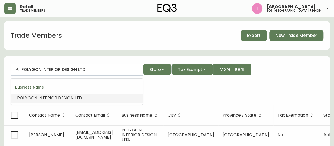
click at [79, 68] on input "POLYGON INTERIOR DESIGN LTD." at bounding box center [79, 69] width 117 height 5
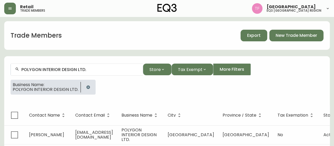
click at [87, 87] on icon "button" at bounding box center [87, 86] width 3 height 3
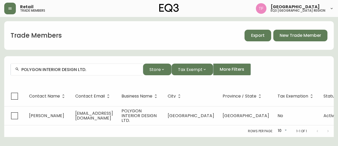
click at [76, 70] on input "POLYGON INTERIOR DESIGN LTD." at bounding box center [79, 69] width 117 height 5
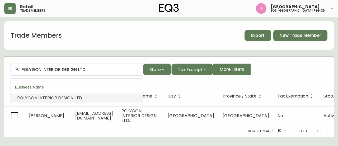
click at [81, 68] on input "POLYGON INTERIOR DESIGN LTD." at bounding box center [79, 69] width 117 height 5
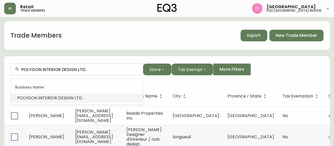
click at [81, 68] on input "POLYGON INTERIOR DESIGN LTD." at bounding box center [79, 69] width 117 height 5
paste input "FLOW SMART LIVING + INTER"
click at [56, 100] on span "LIVING" at bounding box center [51, 98] width 13 height 6
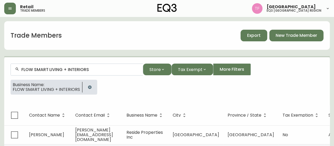
click at [79, 70] on input "FLOW SMART LIVING + INTERIORS" at bounding box center [79, 69] width 117 height 5
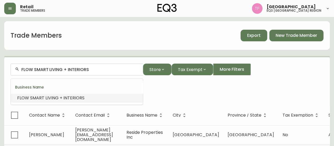
click at [79, 70] on input "FLOW SMART LIVING + INTERIORS" at bounding box center [79, 69] width 117 height 5
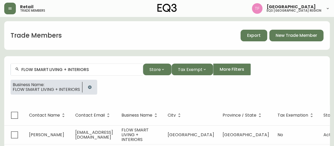
click at [85, 86] on button "button" at bounding box center [90, 87] width 11 height 11
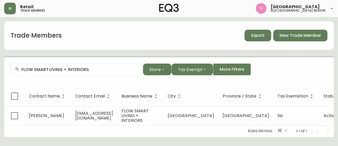
click at [84, 70] on input "FLOW SMART LIVING + INTERIORS" at bounding box center [79, 69] width 117 height 5
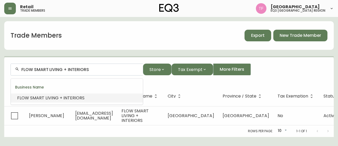
click at [84, 70] on input "FLOW SMART LIVING + INTERIORS" at bounding box center [79, 69] width 117 height 5
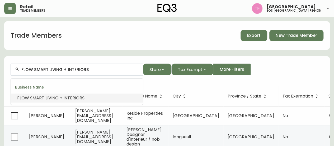
click at [84, 70] on input "FLOW SMART LIVING + INTERIORS" at bounding box center [79, 69] width 117 height 5
paste input "MELLING STUDIO LTD."
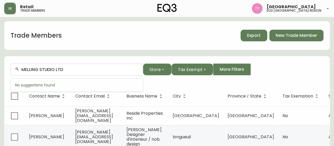
click at [55, 68] on input "MELLING STUDIO LTD" at bounding box center [79, 69] width 117 height 5
click at [64, 69] on input "MELLING STUDIO LTD" at bounding box center [79, 69] width 117 height 5
click at [53, 68] on input "MELLING STUDIO" at bounding box center [79, 69] width 117 height 5
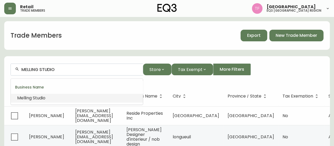
paste input "PN DESIGN"
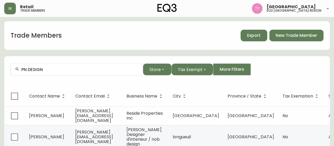
click at [60, 68] on input "PN DESIGN" at bounding box center [79, 69] width 117 height 5
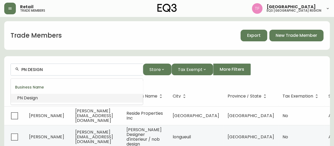
paste input "HCMA ARCHITECTURE + DESIG"
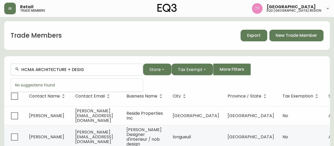
click at [74, 70] on input "HCMA ARCHITECTURE + DESIG" at bounding box center [79, 69] width 117 height 5
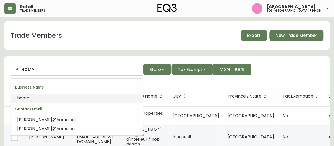
click at [24, 98] on span "hcma" at bounding box center [23, 98] width 12 height 6
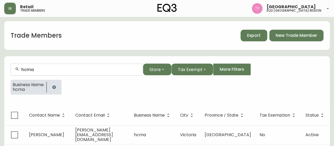
click at [30, 70] on input "hcma" at bounding box center [79, 69] width 117 height 5
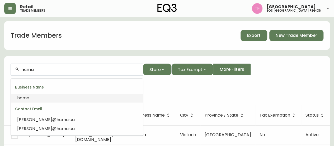
click at [30, 70] on input "hcma" at bounding box center [79, 69] width 117 height 5
click at [168, 88] on div "Business Name: hcma" at bounding box center [167, 89] width 313 height 19
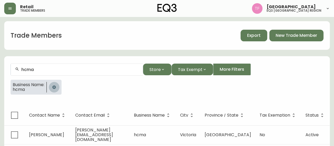
drag, startPoint x: 57, startPoint y: 85, endPoint x: 59, endPoint y: 86, distance: 2.8
click at [56, 85] on icon "button" at bounding box center [54, 87] width 4 height 4
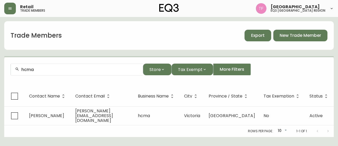
click at [41, 68] on input "hcma" at bounding box center [79, 69] width 117 height 5
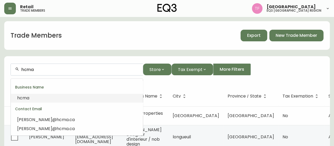
paste input "Sanmarc Custom Homes Ltd."
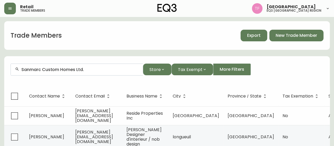
click at [65, 72] on div "Sanmarc Custom Homes Ltd." at bounding box center [77, 69] width 132 height 12
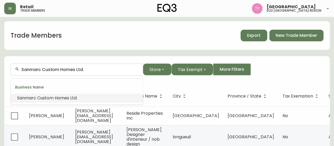
paste input "REFORMATION"
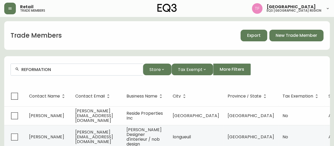
click at [58, 66] on div "REFORMATION" at bounding box center [77, 69] width 132 height 12
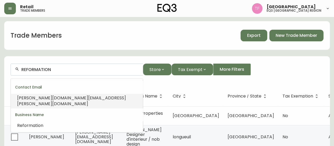
paste input "[PERSON_NAME] PREC"
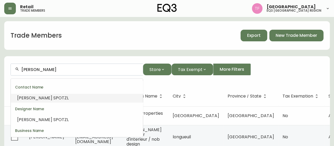
click at [62, 71] on input "[PERSON_NAME]" at bounding box center [79, 69] width 117 height 5
paste input "DYNAMIC SPACE DESIGN"
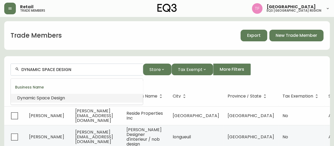
click at [78, 70] on input "DYNAMIC SPACE DESIGN" at bounding box center [79, 69] width 117 height 5
paste input "[PERSON_NAME]"
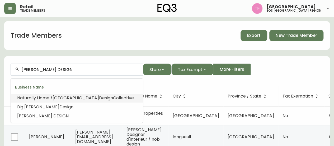
click at [56, 71] on input "[PERSON_NAME] DESIGN" at bounding box center [79, 69] width 117 height 5
paste
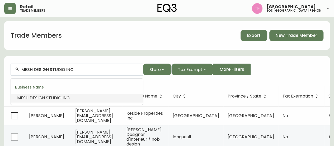
click at [64, 70] on input "MESH DESIGN STUDIO INC" at bounding box center [79, 69] width 117 height 5
click at [93, 93] on li "SITKA WHISTLER RENOVATION S" at bounding box center [77, 97] width 132 height 9
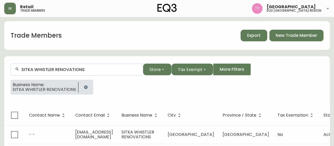
click at [74, 71] on input "SITKA WHISTLER RENOVATIONS" at bounding box center [79, 69] width 117 height 5
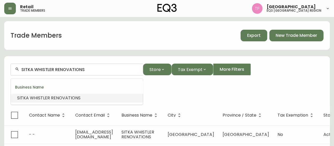
click at [74, 71] on input "SITKA WHISTLER RENOVATIONS" at bounding box center [79, 69] width 117 height 5
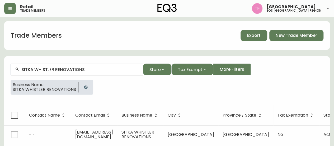
click at [84, 86] on icon "button" at bounding box center [85, 86] width 3 height 3
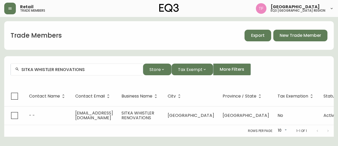
click at [77, 70] on input "SITKA WHISTLER RENOVATIONS" at bounding box center [79, 69] width 117 height 5
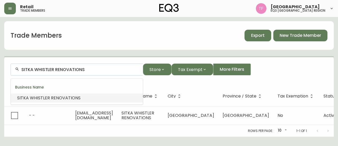
click at [79, 69] on input "SITKA WHISTLER RENOVATIONS" at bounding box center [79, 69] width 117 height 5
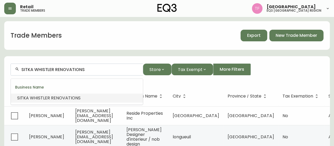
click at [79, 69] on input "SITKA WHISTLER RENOVATIONS" at bounding box center [79, 69] width 117 height 5
click at [58, 67] on input "[PERSON_NAME] DESIGN" at bounding box center [79, 69] width 117 height 5
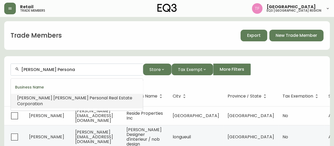
click at [90, 98] on span "Persona" at bounding box center [98, 98] width 17 height 6
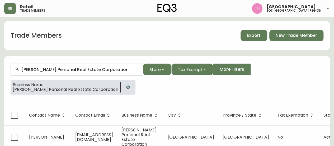
click at [73, 69] on input "[PERSON_NAME] Personal Real Estate Corporation" at bounding box center [79, 69] width 117 height 5
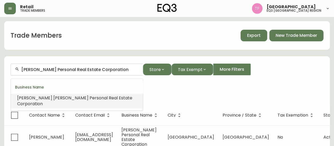
click at [73, 69] on input "[PERSON_NAME] Personal Real Estate Corporation" at bounding box center [79, 69] width 117 height 5
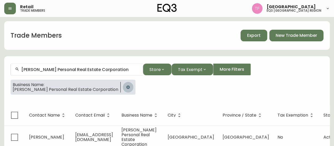
click at [133, 83] on button "button" at bounding box center [128, 87] width 11 height 11
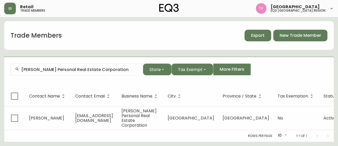
click at [118, 72] on div "[PERSON_NAME] Personal Real Estate Corporation" at bounding box center [77, 69] width 132 height 12
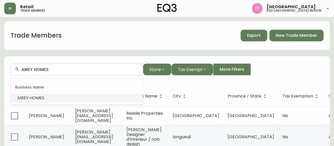
click at [51, 69] on input "AIREY HOMES" at bounding box center [79, 69] width 117 height 5
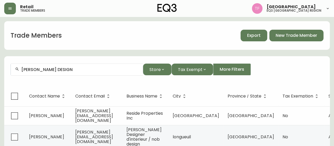
click at [57, 66] on div "[PERSON_NAME] DESIGN" at bounding box center [77, 69] width 132 height 12
drag, startPoint x: 25, startPoint y: 68, endPoint x: 6, endPoint y: 68, distance: 18.8
click at [6, 68] on form "A LIST STAGING Store Tax Exempt More Filters" at bounding box center [167, 71] width 326 height 29
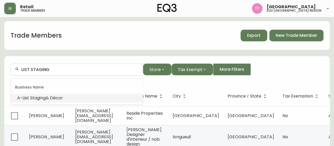
click at [52, 95] on span "& Décor" at bounding box center [54, 98] width 17 height 6
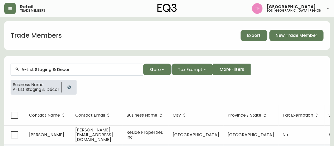
click at [54, 67] on input "A-List Staging & Décor" at bounding box center [79, 69] width 117 height 5
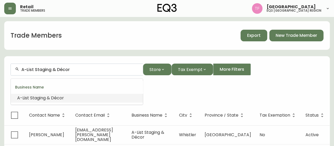
click at [54, 67] on input "A-List Staging & Décor" at bounding box center [79, 69] width 117 height 5
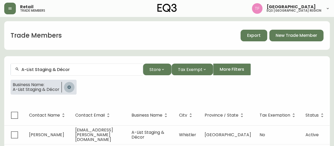
click at [73, 89] on button "button" at bounding box center [69, 87] width 11 height 11
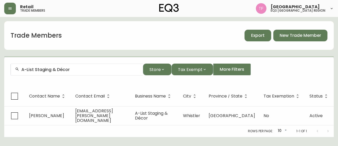
click at [68, 70] on input "A-List Staging & Décor" at bounding box center [79, 69] width 117 height 5
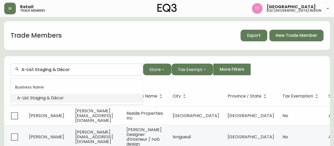
click at [68, 69] on input "A-List Staging & Décor" at bounding box center [79, 69] width 117 height 5
type input "[PERSON_NAME] ARCHITECTURE LTD."
